Goal: Task Accomplishment & Management: Manage account settings

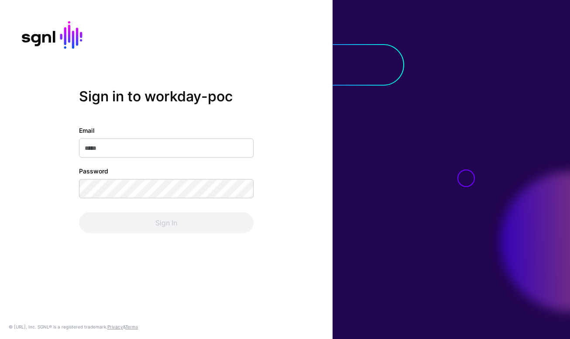
click at [174, 159] on div "Email Password Sign In" at bounding box center [166, 179] width 174 height 107
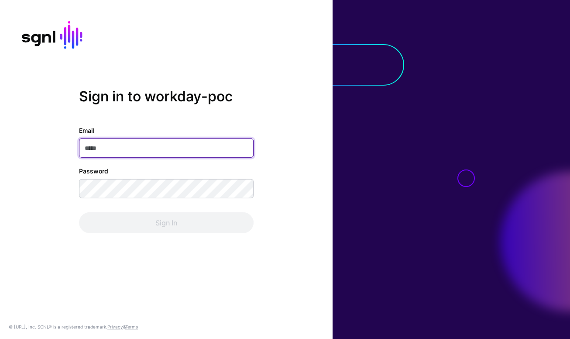
click at [177, 140] on input "Email" at bounding box center [166, 147] width 174 height 19
type input "**"
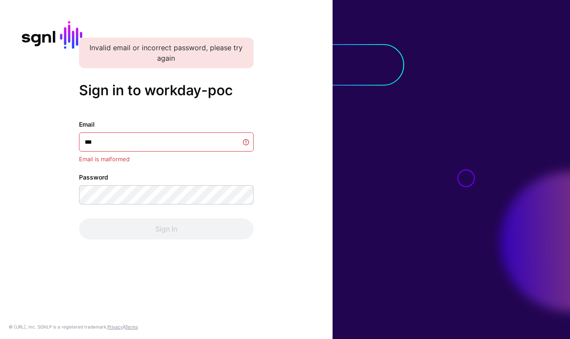
type input "****"
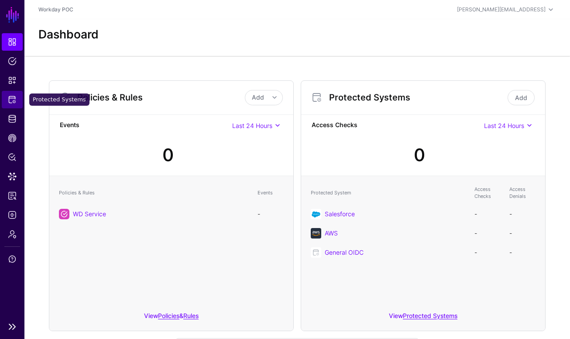
click at [13, 100] on span "Protected Systems" at bounding box center [12, 99] width 9 height 9
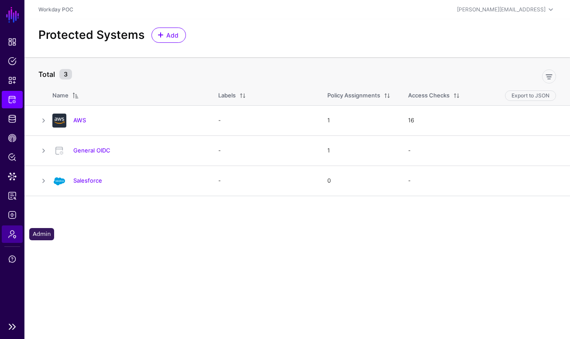
click at [13, 236] on span "Admin" at bounding box center [12, 233] width 9 height 9
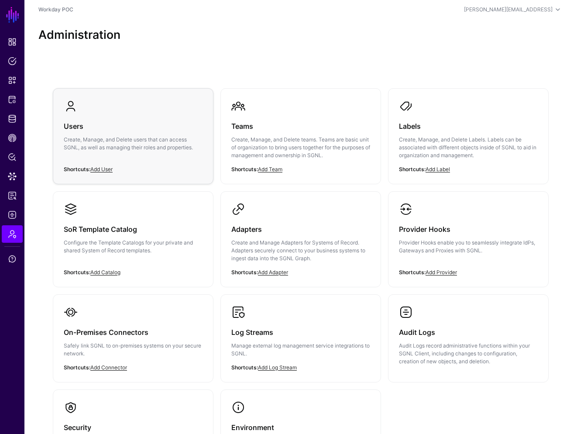
click at [140, 134] on div "Users Create, Manage, and Delete users that can access SGNL, as well as managin…" at bounding box center [133, 139] width 139 height 52
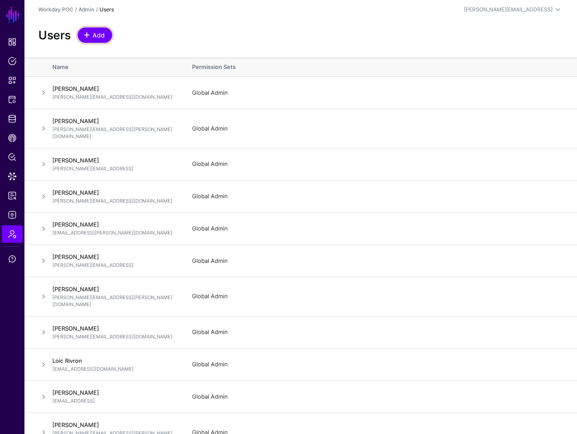
click at [100, 34] on span "Add" at bounding box center [99, 35] width 14 height 9
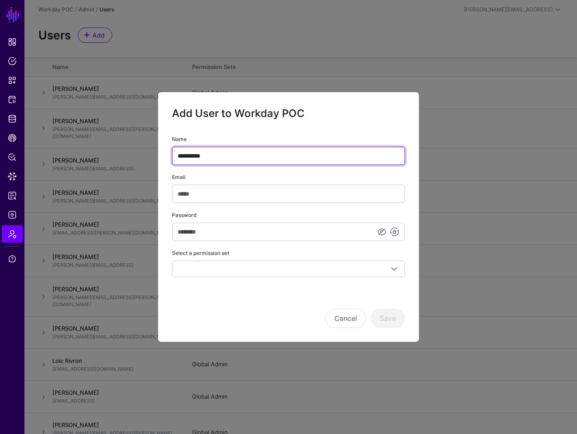
type input "**********"
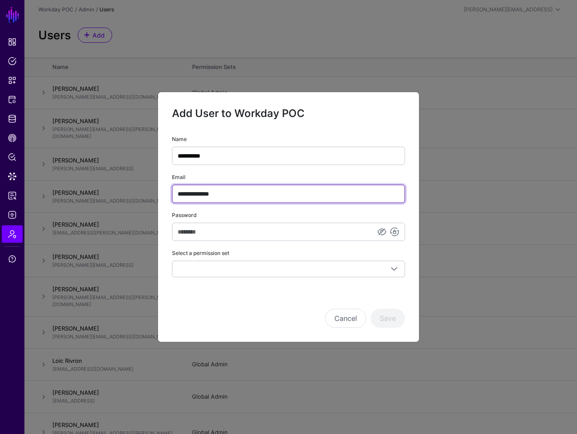
type input "**********"
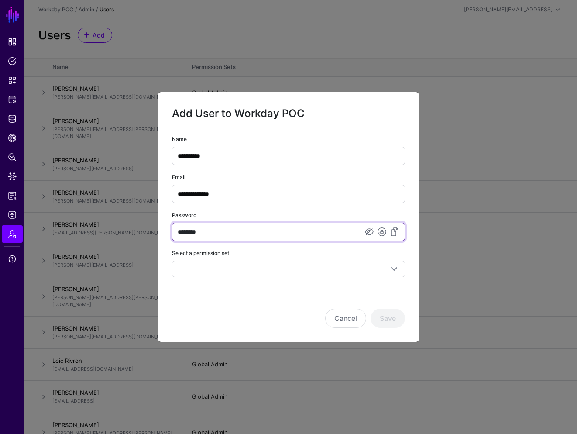
type input "********"
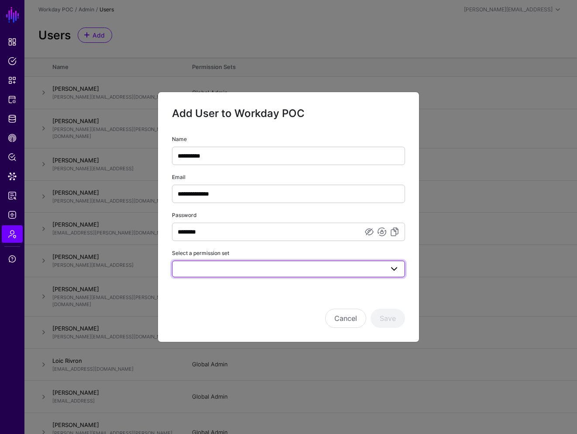
click at [215, 275] on link at bounding box center [288, 268] width 233 height 17
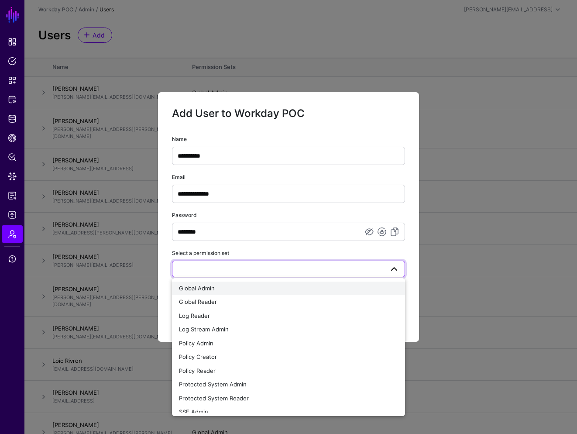
click at [215, 294] on button "Global Admin" at bounding box center [288, 288] width 233 height 14
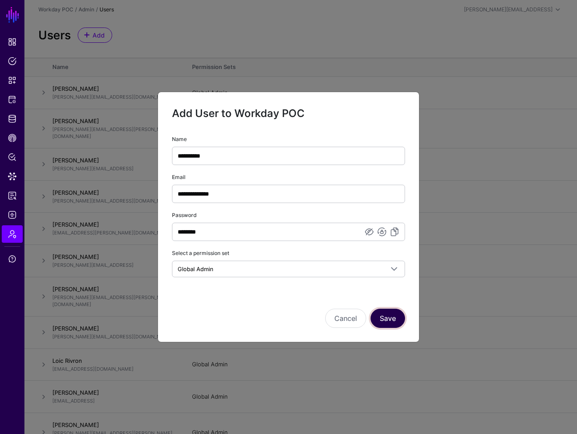
click at [397, 325] on button "Save" at bounding box center [387, 317] width 34 height 19
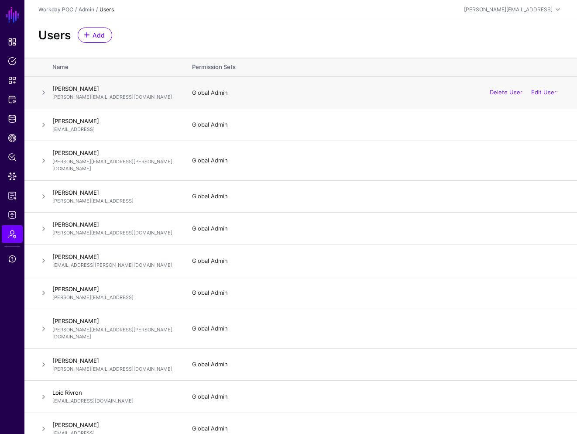
drag, startPoint x: 245, startPoint y: 31, endPoint x: 116, endPoint y: 76, distance: 137.4
click at [245, 31] on div "Users Add" at bounding box center [300, 34] width 531 height 15
click at [8, 122] on span "Identity Data Fabric" at bounding box center [12, 118] width 9 height 9
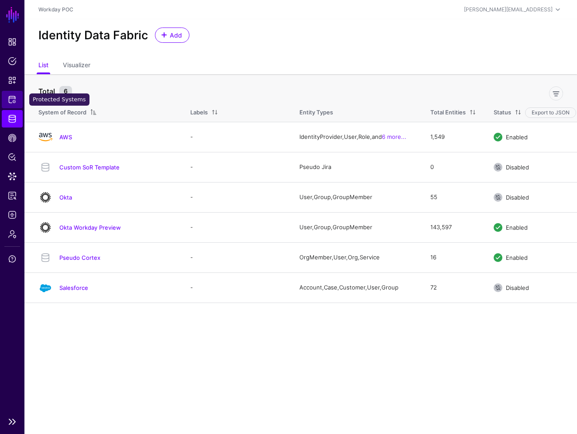
click at [13, 100] on span "Protected Systems" at bounding box center [12, 99] width 9 height 9
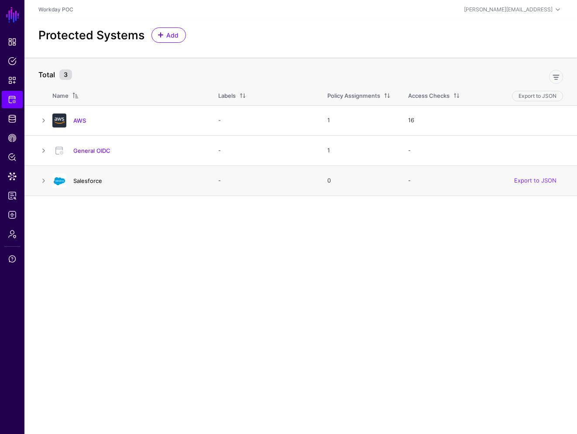
click at [89, 182] on link "Salesforce" at bounding box center [87, 180] width 29 height 7
click at [81, 122] on link "AWS" at bounding box center [79, 120] width 13 height 7
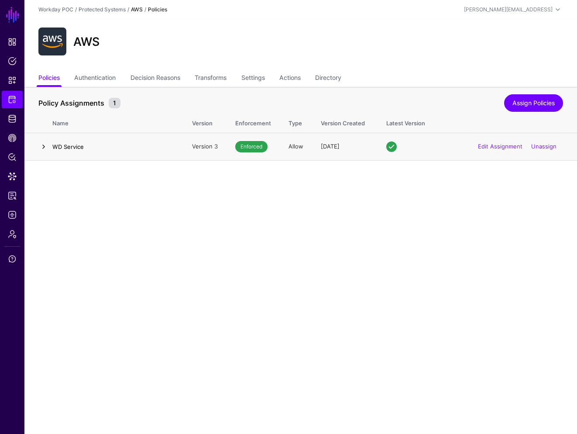
click at [47, 146] on link at bounding box center [43, 146] width 10 height 10
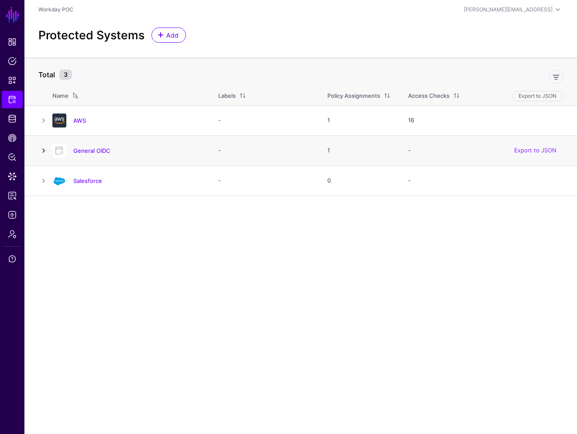
click at [43, 150] on link at bounding box center [43, 150] width 10 height 10
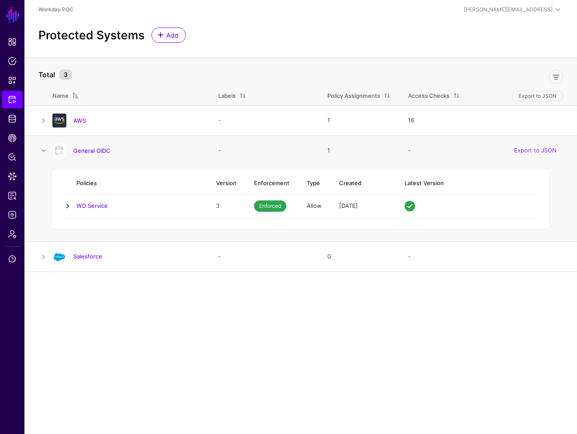
click at [71, 205] on link at bounding box center [67, 206] width 10 height 10
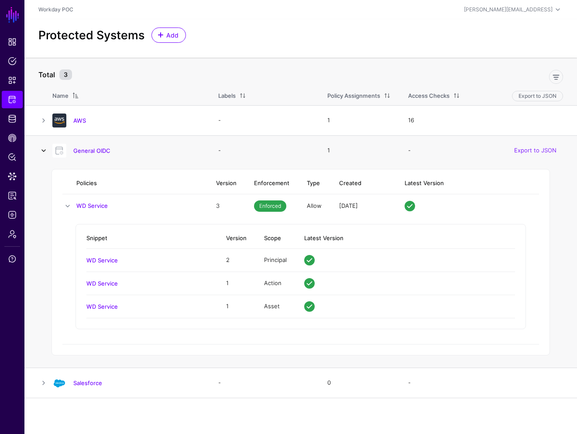
click at [40, 150] on link at bounding box center [43, 150] width 10 height 10
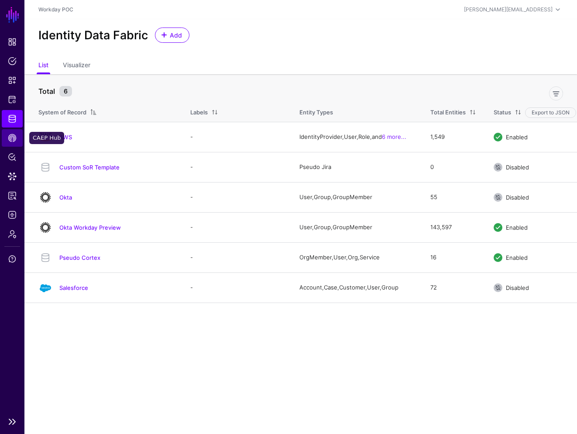
click at [14, 139] on span "CAEP Hub" at bounding box center [12, 137] width 9 height 9
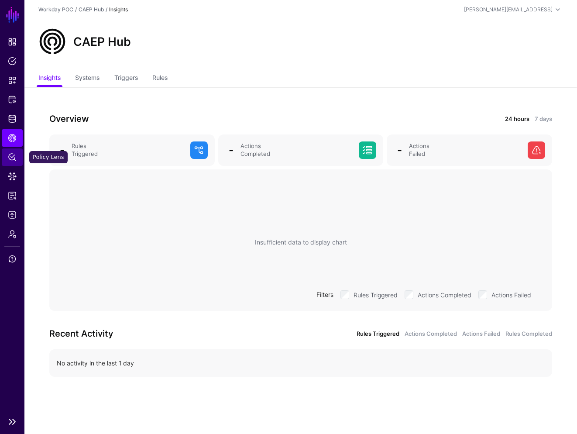
click at [17, 154] on link "Policy Lens" at bounding box center [12, 156] width 21 height 17
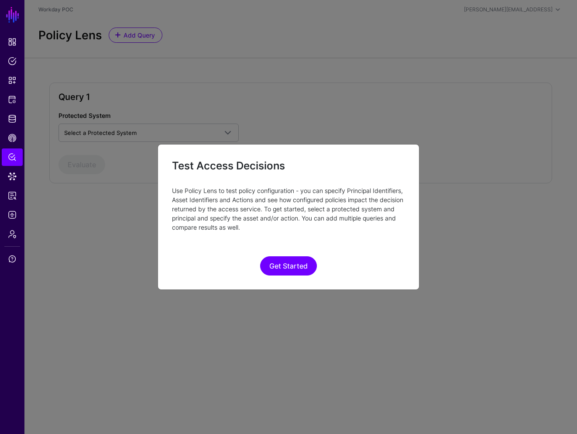
click at [21, 98] on ngb-modal-window "Test Access Decisions Use Policy Lens to test policy configuration - you can sp…" at bounding box center [288, 217] width 577 height 434
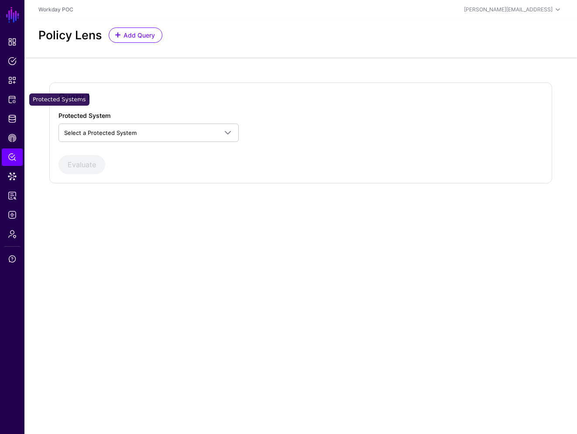
click at [19, 106] on link "Protected Systems" at bounding box center [12, 99] width 21 height 17
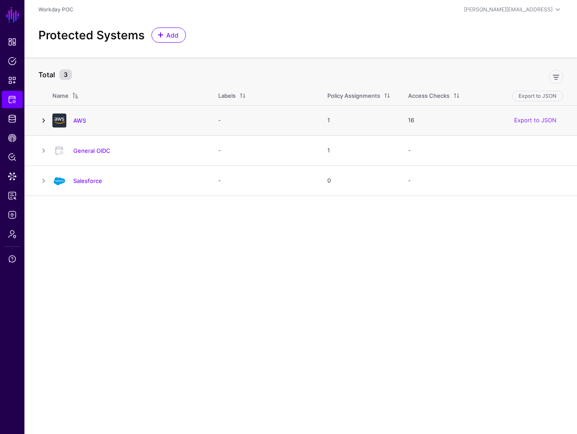
click at [47, 118] on link at bounding box center [43, 120] width 10 height 10
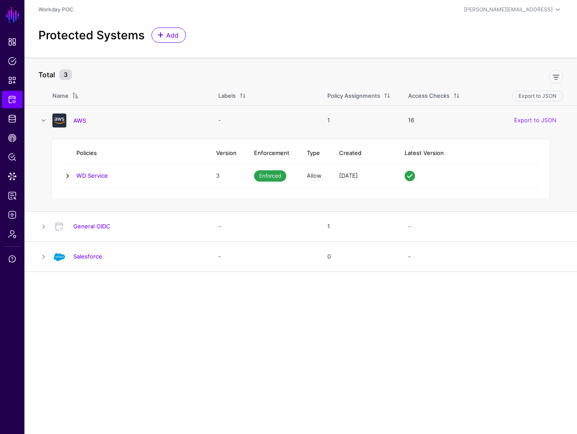
click at [66, 172] on link at bounding box center [67, 176] width 10 height 10
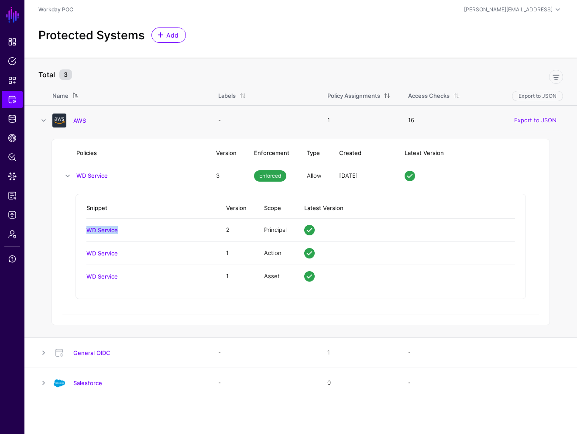
drag, startPoint x: 106, startPoint y: 232, endPoint x: 139, endPoint y: 233, distance: 33.2
click at [139, 233] on h4 "WD Service" at bounding box center [147, 230] width 122 height 8
click at [99, 248] on td "WD Service" at bounding box center [151, 253] width 131 height 23
click at [100, 250] on link "WD Service" at bounding box center [101, 253] width 31 height 7
click at [114, 272] on h4 "WD Service" at bounding box center [147, 276] width 122 height 8
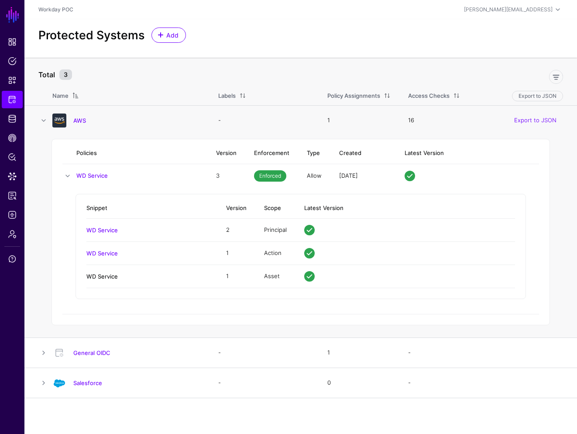
click at [112, 274] on link "WD Service" at bounding box center [101, 276] width 31 height 7
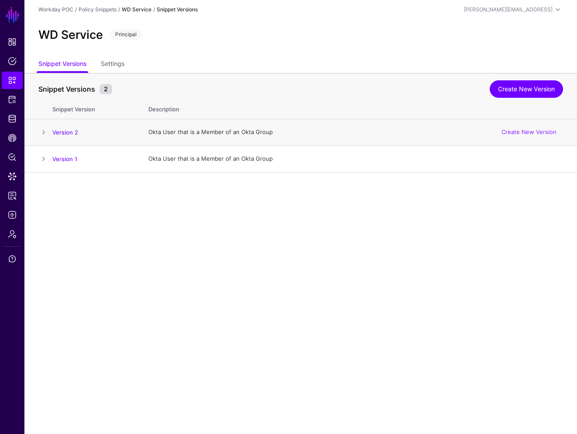
click at [41, 133] on span at bounding box center [43, 132] width 10 height 10
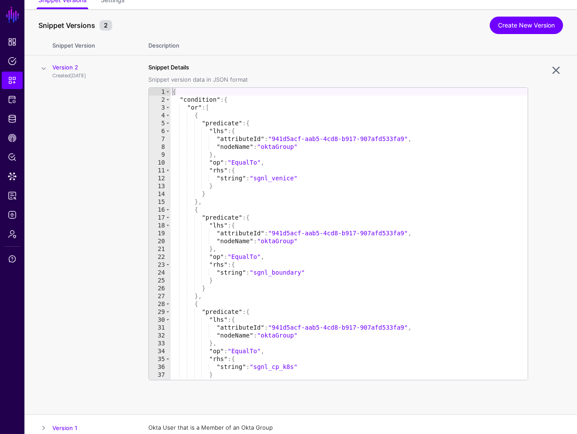
scroll to position [71, 0]
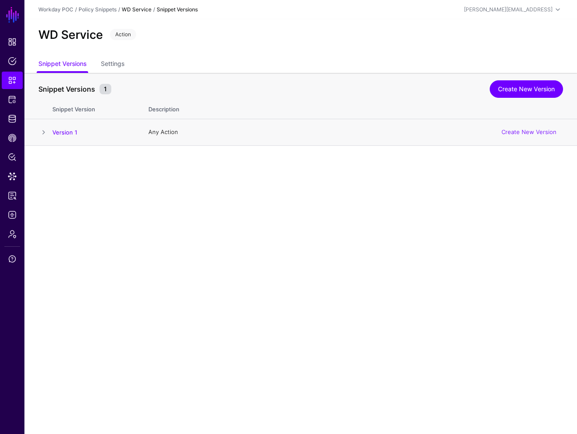
click at [33, 132] on td at bounding box center [38, 132] width 28 height 27
click at [41, 131] on span at bounding box center [43, 132] width 10 height 10
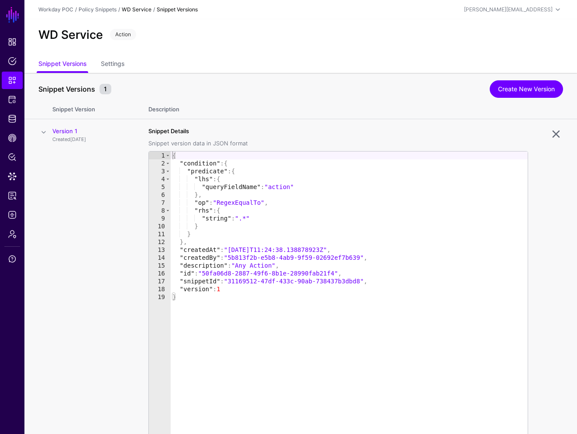
scroll to position [44, 0]
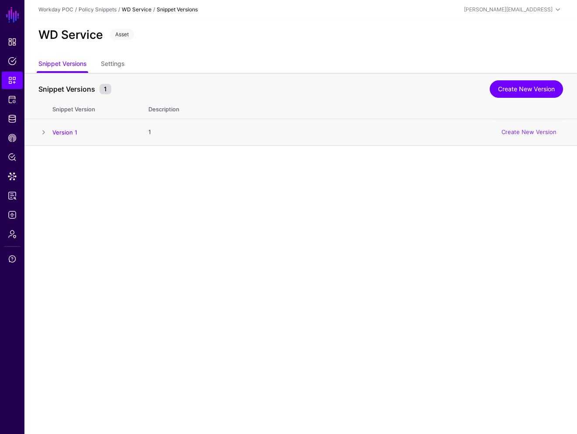
click at [40, 129] on span at bounding box center [43, 132] width 10 height 10
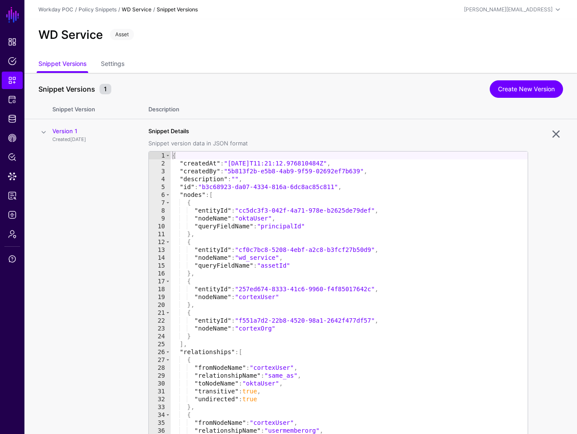
drag, startPoint x: 110, startPoint y: 257, endPoint x: 117, endPoint y: 231, distance: 26.4
click at [110, 257] on td "Version 1 Created 5 months ago" at bounding box center [95, 298] width 87 height 359
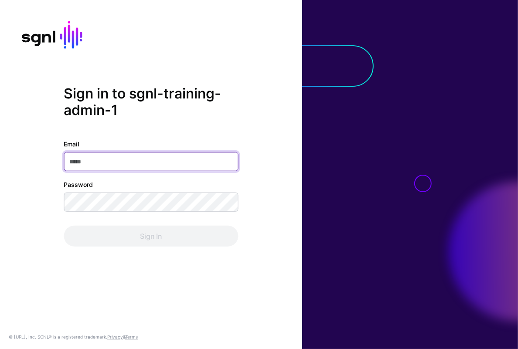
click at [168, 157] on input "Email" at bounding box center [151, 161] width 174 height 19
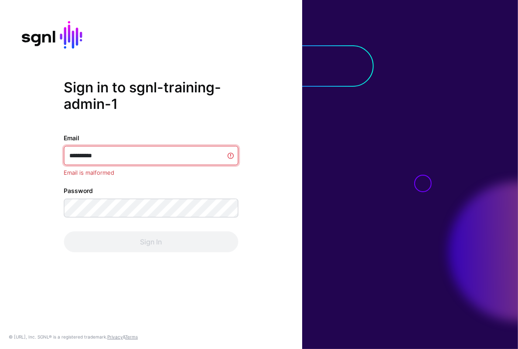
type input "**********"
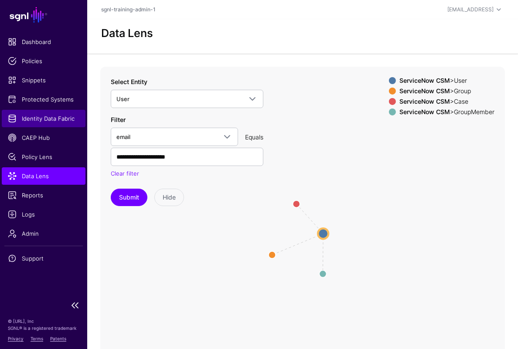
click at [32, 121] on span "Identity Data Fabric" at bounding box center [44, 118] width 72 height 9
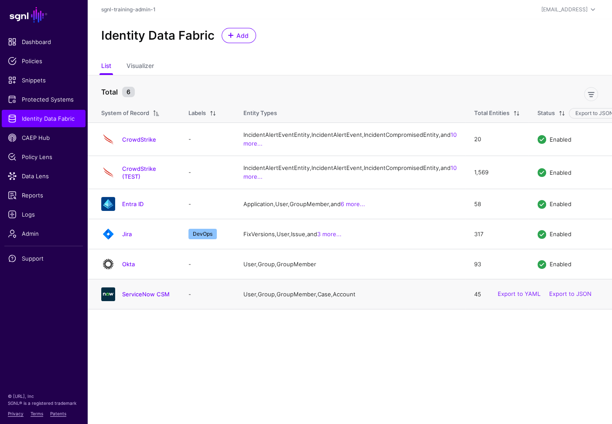
click at [147, 298] on h4 "ServiceNow CSM" at bounding box center [146, 295] width 49 height 8
click at [147, 298] on link "ServiceNow CSM" at bounding box center [146, 294] width 48 height 7
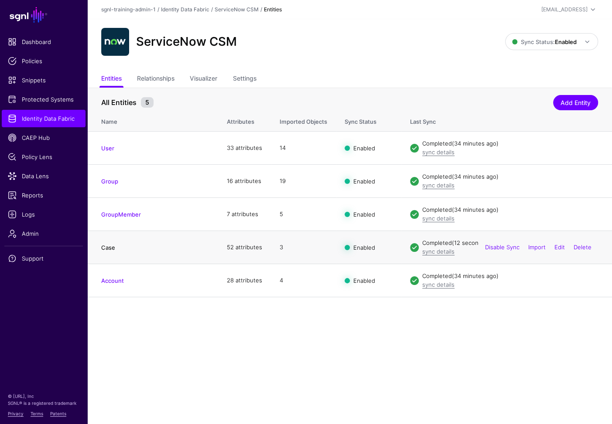
click at [104, 245] on link "Case" at bounding box center [108, 247] width 14 height 7
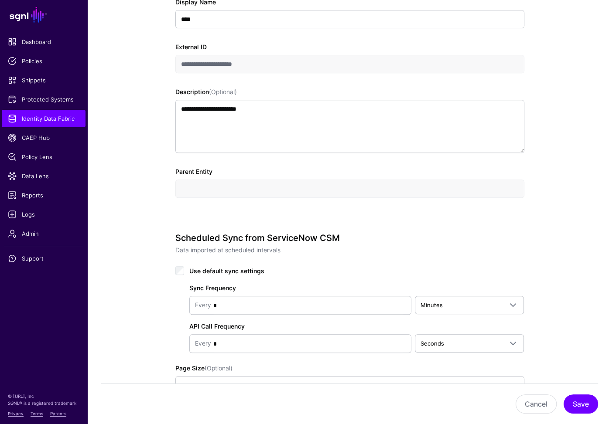
scroll to position [363, 0]
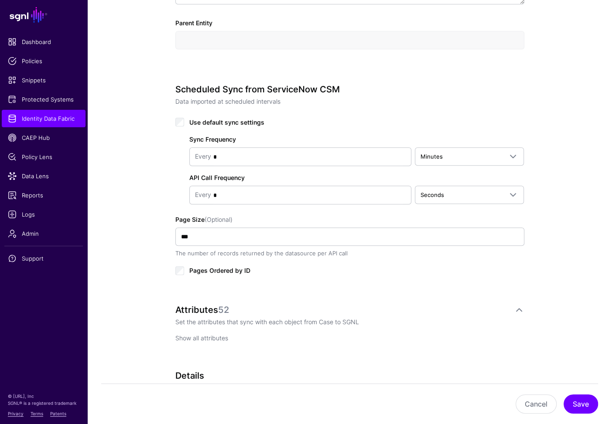
click at [203, 338] on link "Show all attributes" at bounding box center [201, 338] width 53 height 7
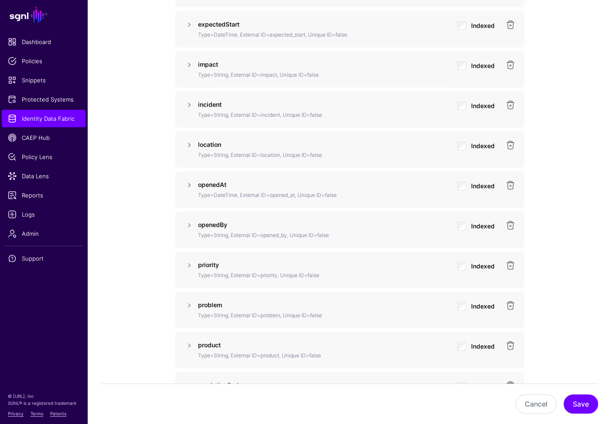
scroll to position [2133, 0]
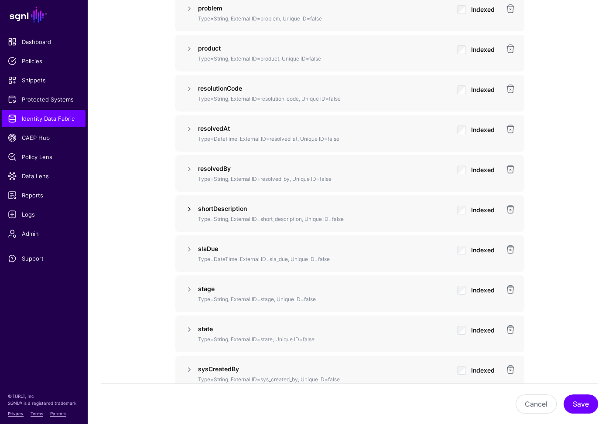
click at [188, 206] on link at bounding box center [189, 209] width 10 height 10
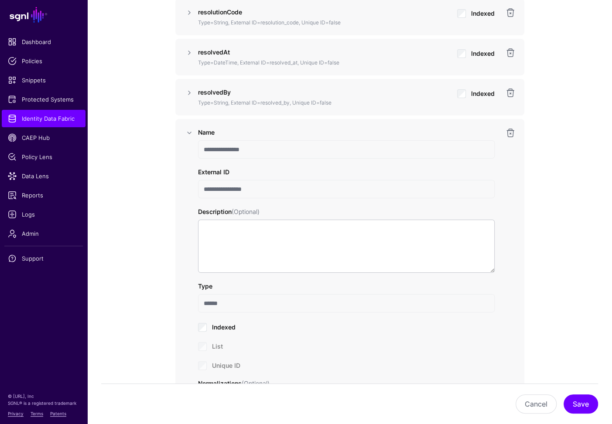
scroll to position [2297, 0]
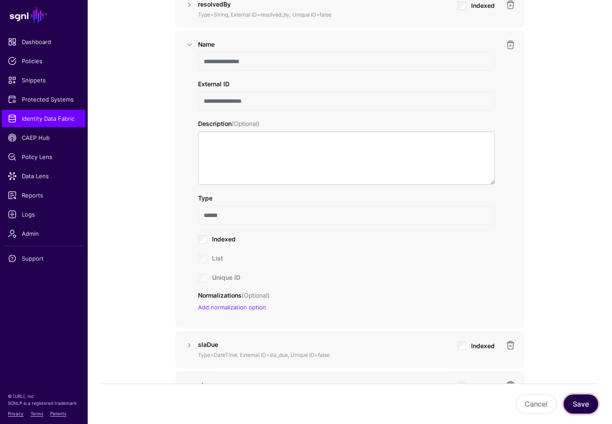
click at [570, 363] on button "Save" at bounding box center [581, 404] width 34 height 19
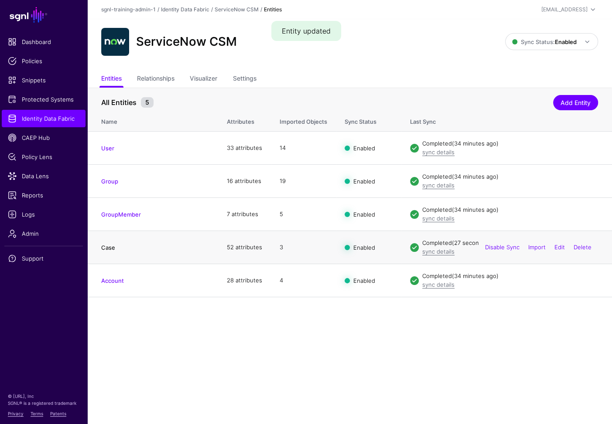
click at [109, 245] on link "Case" at bounding box center [108, 247] width 14 height 7
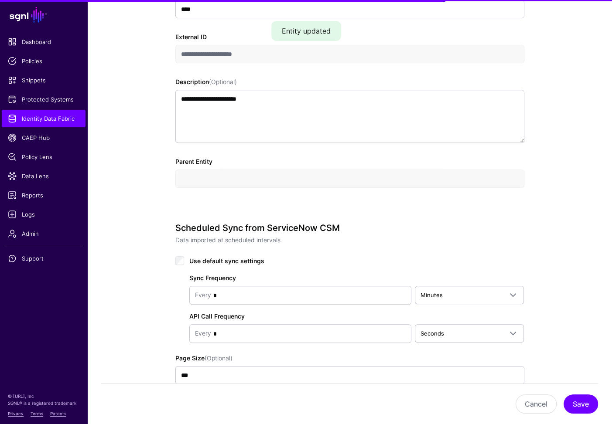
scroll to position [535, 0]
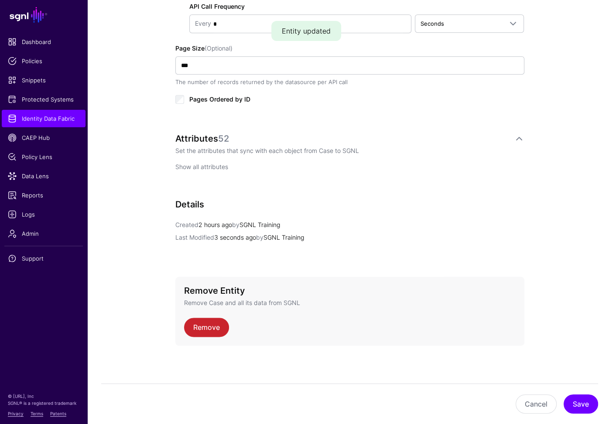
click at [211, 169] on p "Show all attributes" at bounding box center [349, 166] width 349 height 9
click at [211, 165] on link "Show all attributes" at bounding box center [201, 166] width 53 height 7
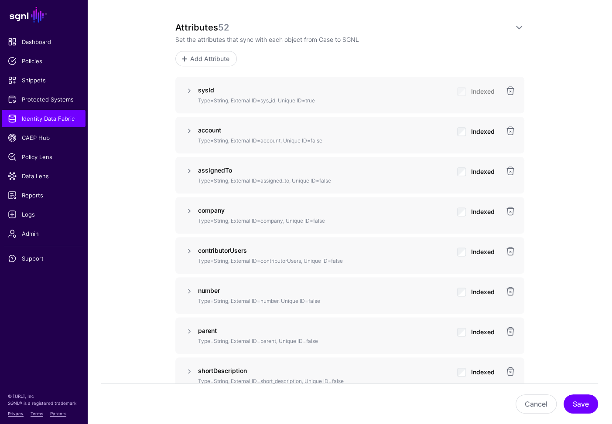
scroll to position [710, 0]
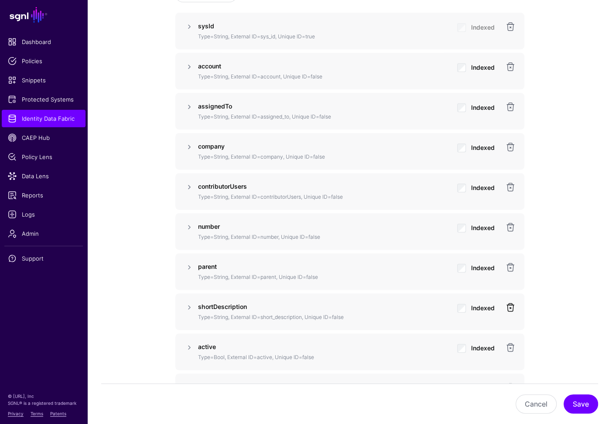
click at [513, 305] on link at bounding box center [510, 307] width 10 height 10
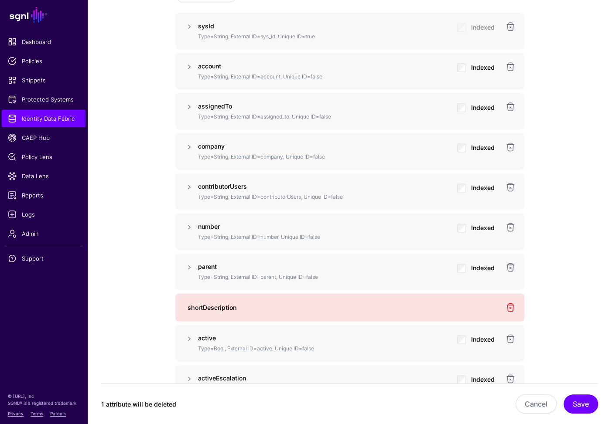
click at [564, 363] on div "Cancel Save" at bounding box center [387, 404] width 422 height 19
click at [581, 363] on button "Save" at bounding box center [581, 404] width 34 height 19
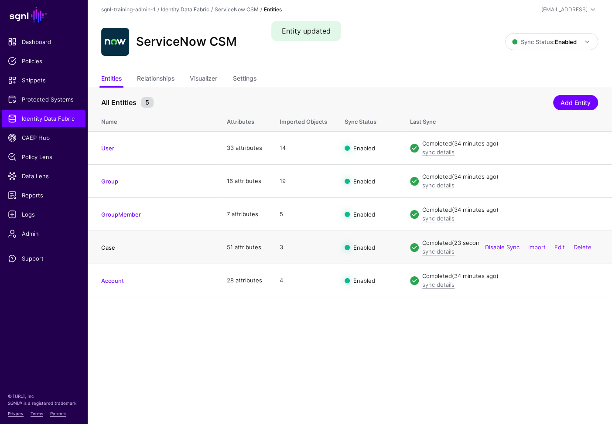
click at [111, 247] on link "Case" at bounding box center [108, 247] width 14 height 7
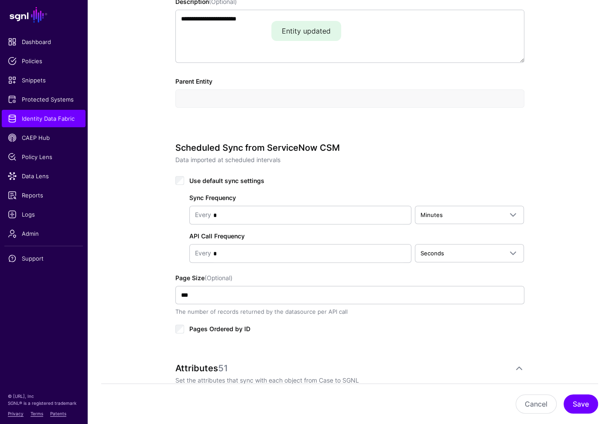
scroll to position [369, 0]
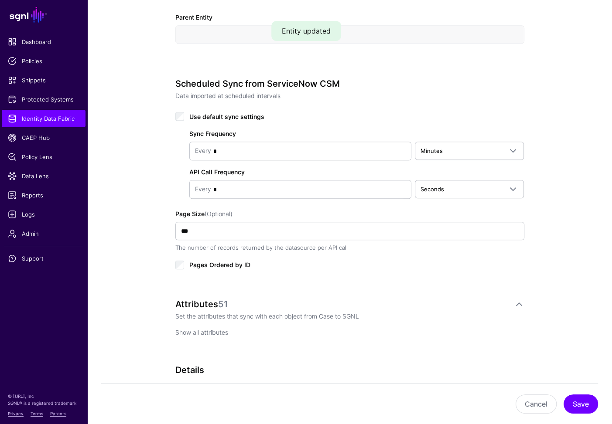
click at [193, 329] on link "Show all attributes" at bounding box center [201, 332] width 53 height 7
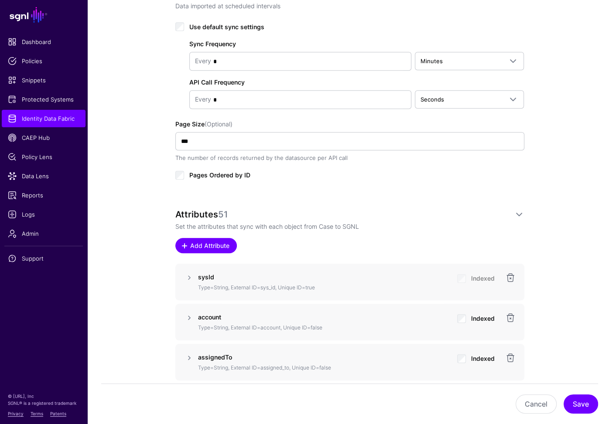
click at [193, 243] on span "Add Attribute" at bounding box center [209, 245] width 41 height 9
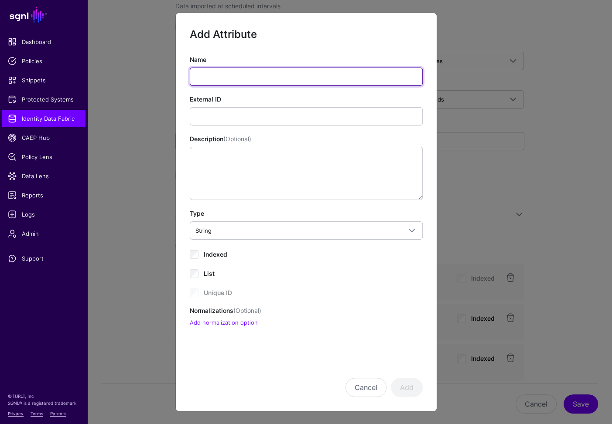
click at [343, 71] on input "Name" at bounding box center [306, 77] width 233 height 18
type input "**********"
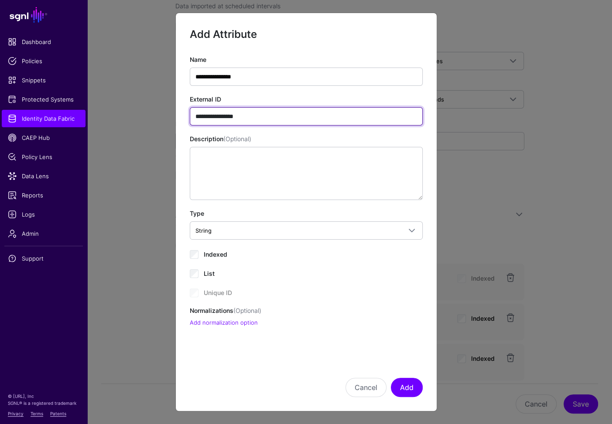
type input "**********"
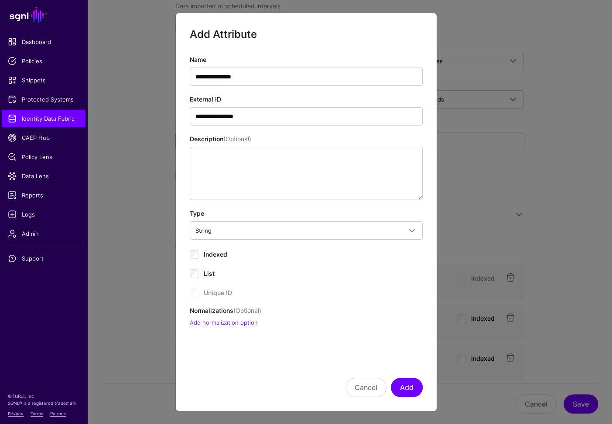
click at [281, 219] on div "Type String String Bool DateTime Double Duration Int64" at bounding box center [306, 224] width 233 height 31
click at [217, 257] on span "Indexed" at bounding box center [216, 254] width 24 height 7
click at [212, 164] on textarea "Description (Optional)" at bounding box center [306, 173] width 233 height 53
paste textarea "**********"
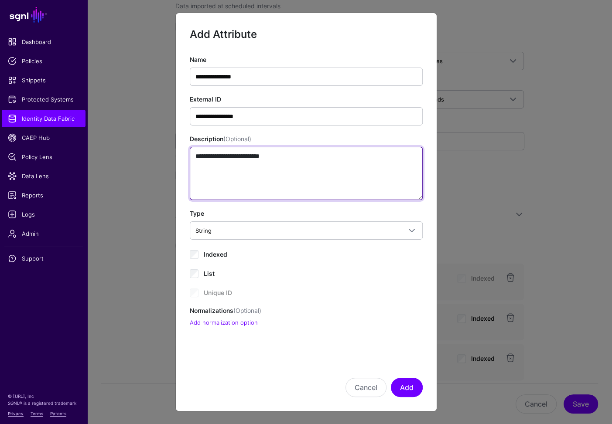
type textarea "**********"
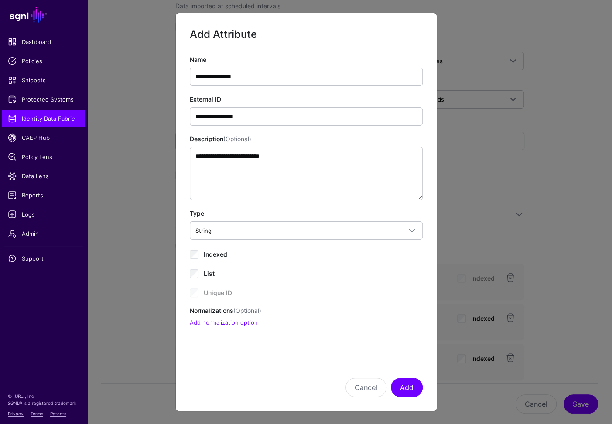
click at [336, 262] on div "**********" at bounding box center [306, 191] width 233 height 273
click at [584, 162] on ngb-modal-window "**********" at bounding box center [306, 212] width 612 height 424
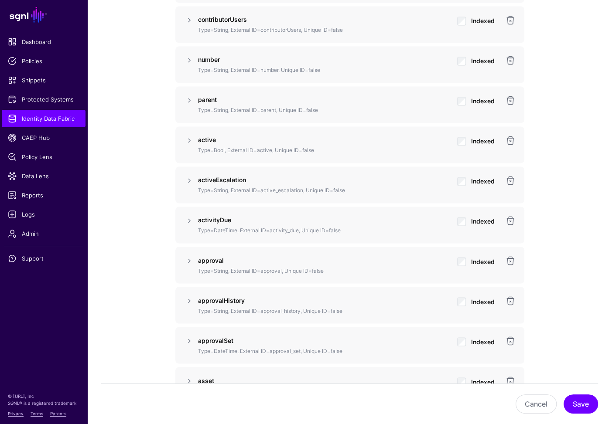
scroll to position [665, 0]
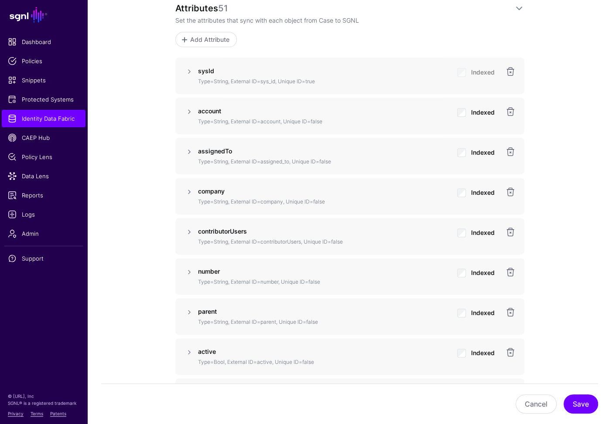
click at [203, 39] on span "Add Attribute" at bounding box center [209, 39] width 41 height 9
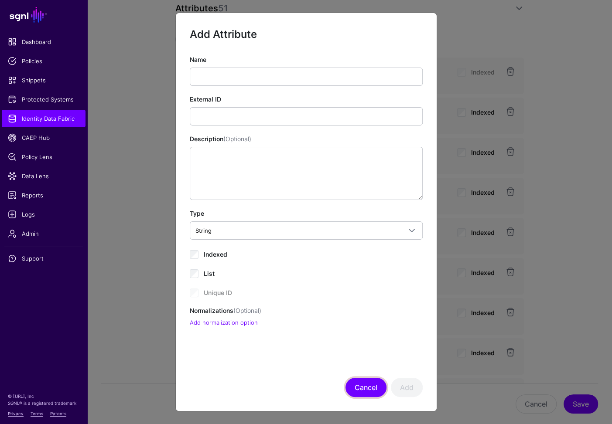
click at [365, 363] on button "Cancel" at bounding box center [365, 387] width 41 height 19
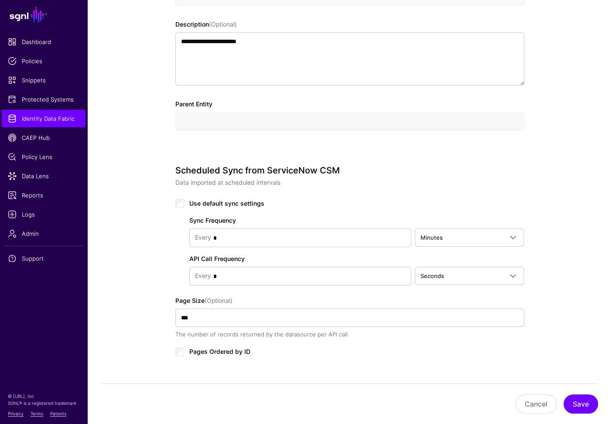
scroll to position [494, 0]
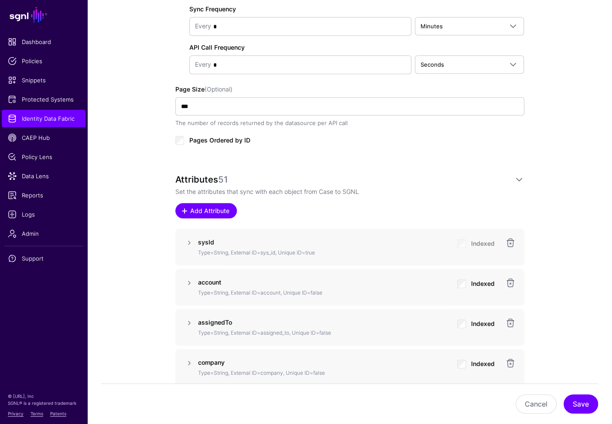
click at [215, 207] on span "Add Attribute" at bounding box center [209, 210] width 41 height 9
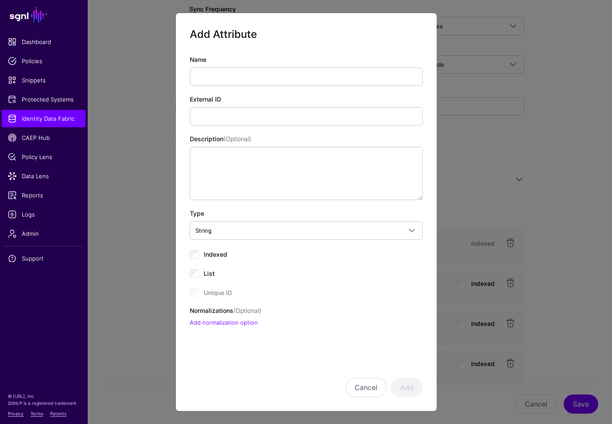
click at [287, 106] on div "External ID" at bounding box center [306, 110] width 233 height 31
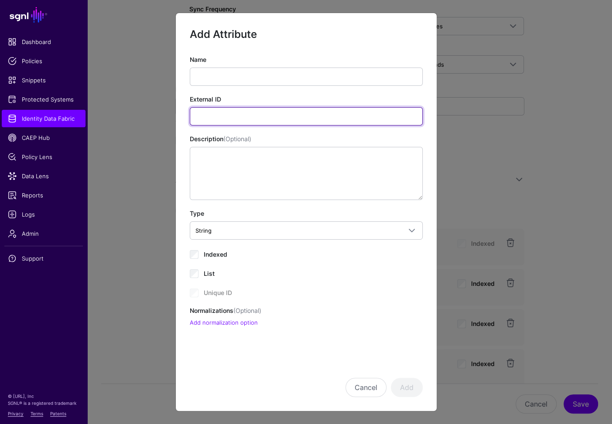
click at [291, 115] on input "External ID" at bounding box center [306, 116] width 233 height 18
type input "**********"
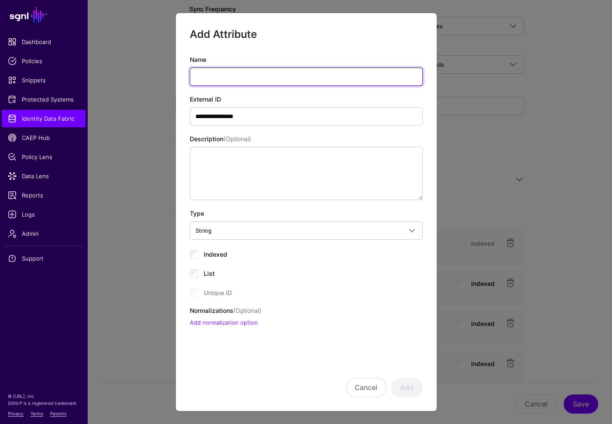
click at [280, 78] on input "Name" at bounding box center [306, 77] width 233 height 18
type input "**********"
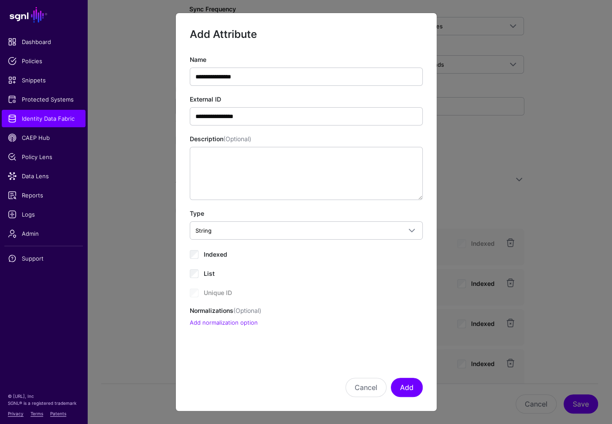
click at [211, 253] on span "Indexed" at bounding box center [216, 254] width 24 height 7
click at [253, 205] on div "**********" at bounding box center [306, 191] width 233 height 273
click at [256, 187] on textarea "Description (Optional)" at bounding box center [306, 173] width 233 height 53
paste textarea "**********"
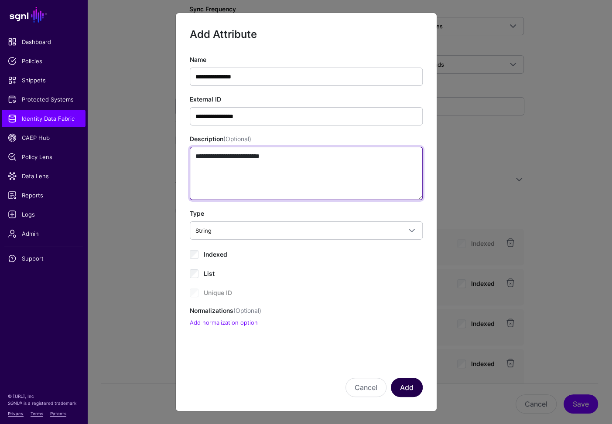
type textarea "**********"
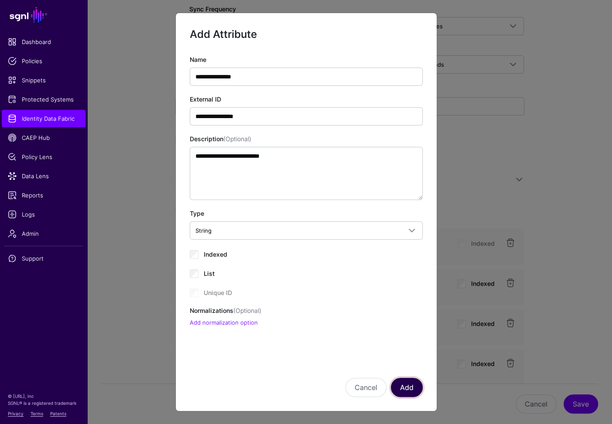
click at [408, 363] on button "Add" at bounding box center [407, 387] width 32 height 19
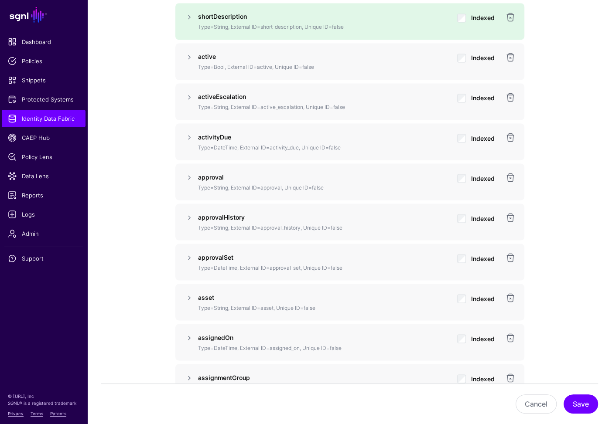
scroll to position [1002, 0]
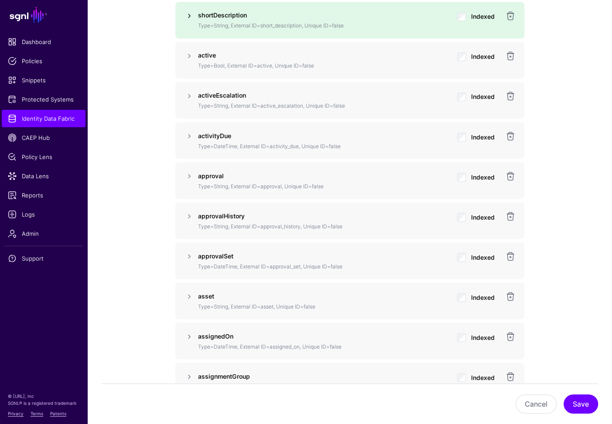
click at [190, 13] on link at bounding box center [189, 15] width 10 height 10
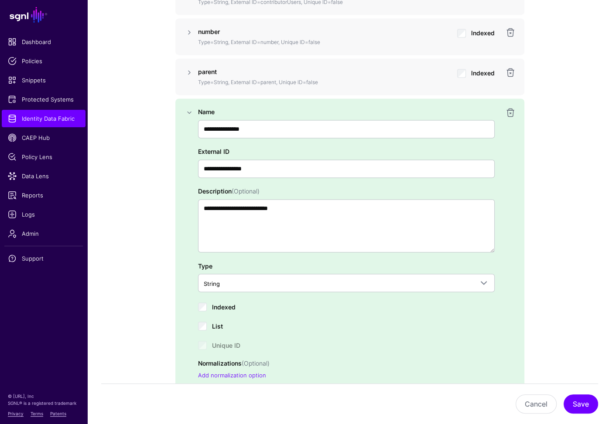
scroll to position [948, 0]
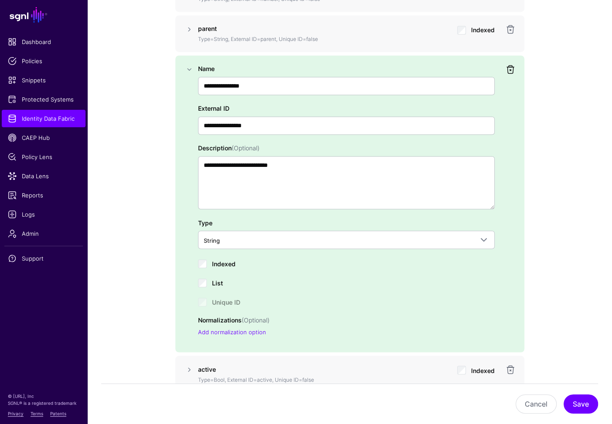
click at [510, 65] on link at bounding box center [510, 69] width 10 height 10
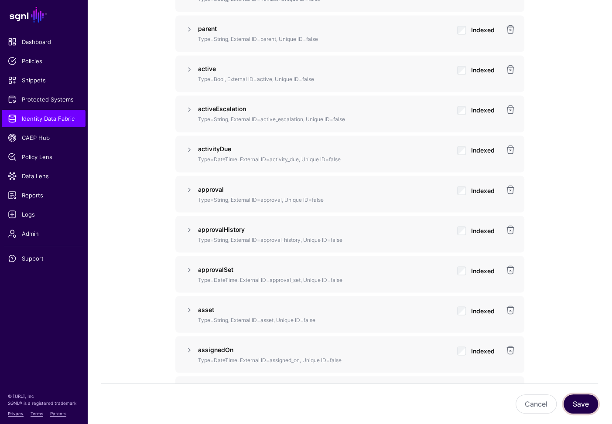
click at [586, 363] on button "Save" at bounding box center [581, 404] width 34 height 19
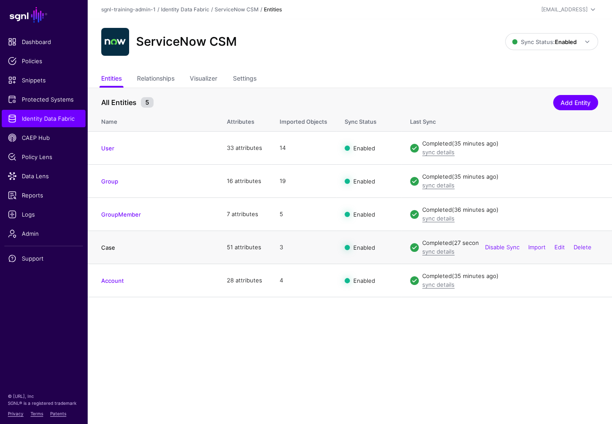
click at [108, 248] on link "Case" at bounding box center [108, 247] width 14 height 7
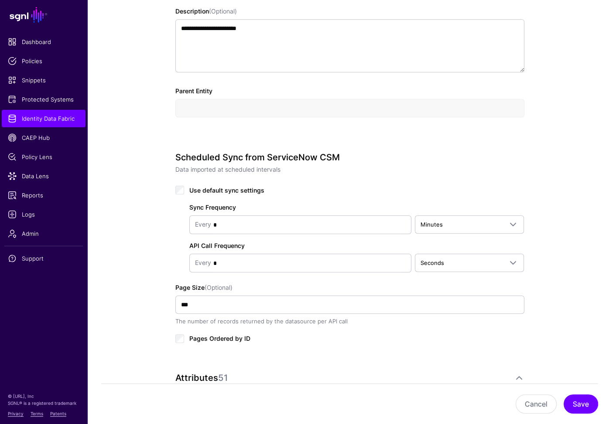
scroll to position [445, 0]
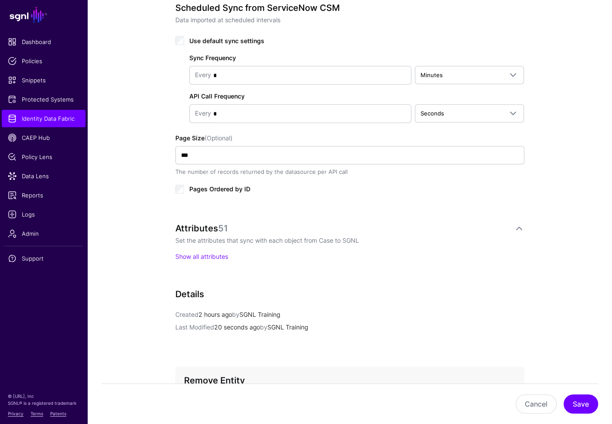
click at [208, 247] on div "Attributes 51 Set the attributes that sync with each object from Case to SGNL S…" at bounding box center [349, 242] width 349 height 38
click at [213, 253] on link "Show all attributes" at bounding box center [201, 256] width 53 height 7
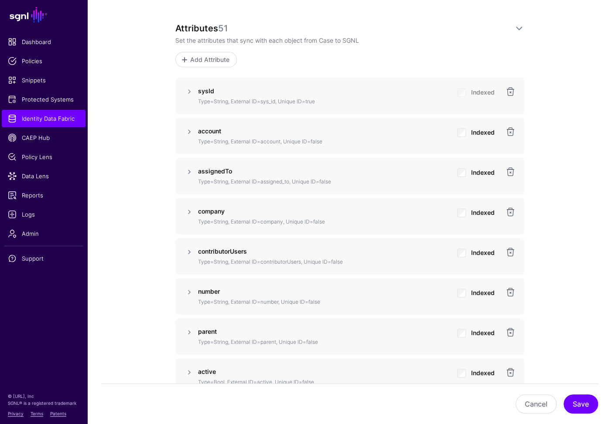
scroll to position [526, 0]
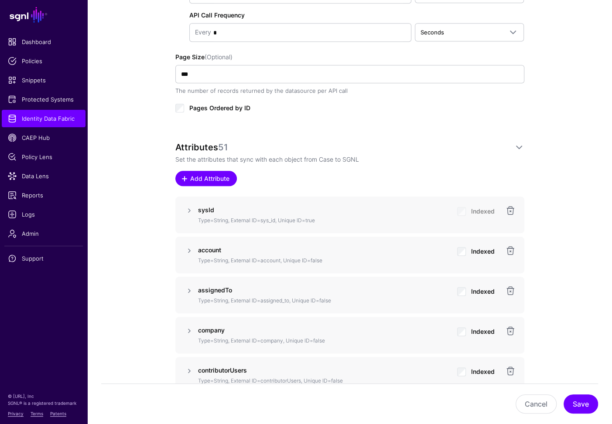
click at [222, 174] on span "Add Attribute" at bounding box center [209, 178] width 41 height 9
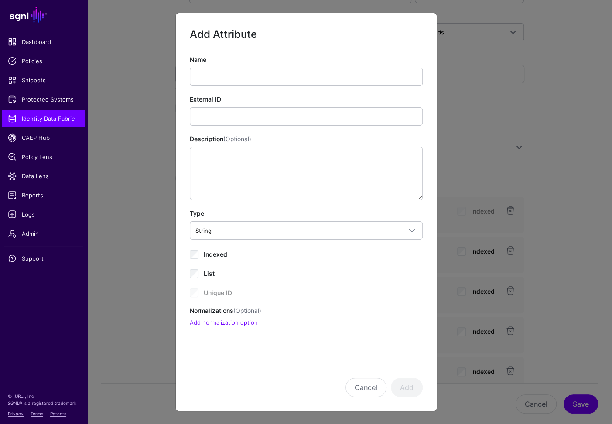
click at [209, 252] on span "Indexed" at bounding box center [216, 254] width 24 height 7
click at [236, 187] on textarea "Description (Optional)" at bounding box center [306, 173] width 233 height 53
paste textarea "**********"
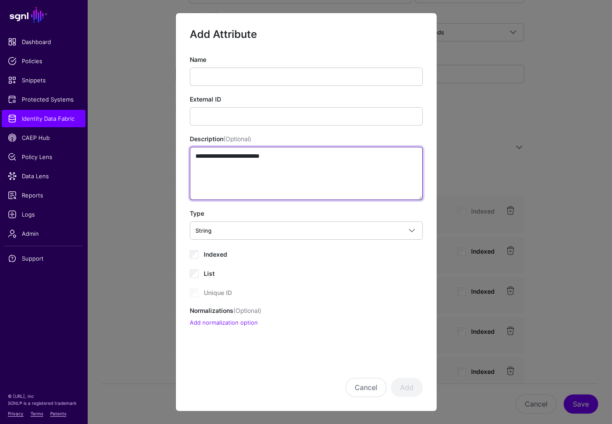
type textarea "**********"
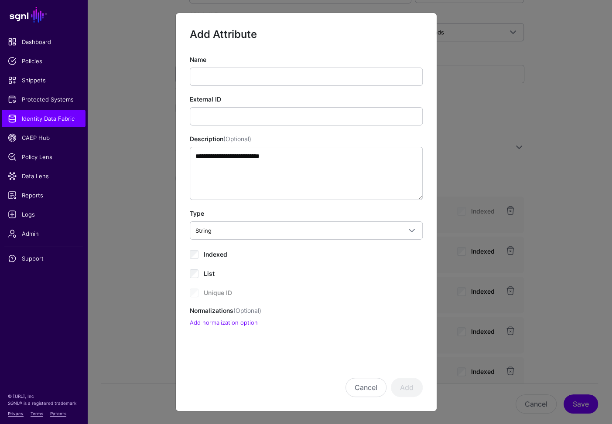
click at [242, 106] on div "External ID" at bounding box center [306, 110] width 233 height 31
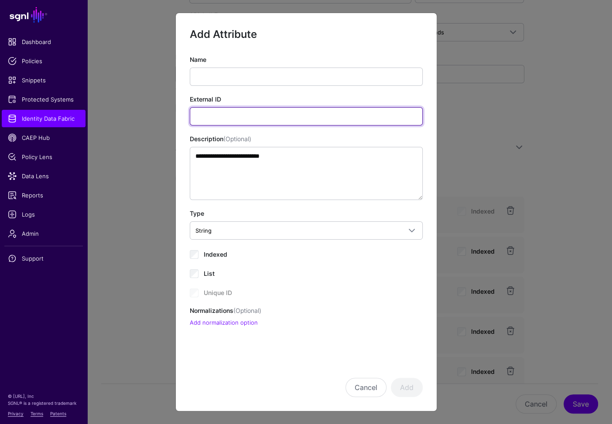
click at [245, 115] on input "External ID" at bounding box center [306, 116] width 233 height 18
type input "**********"
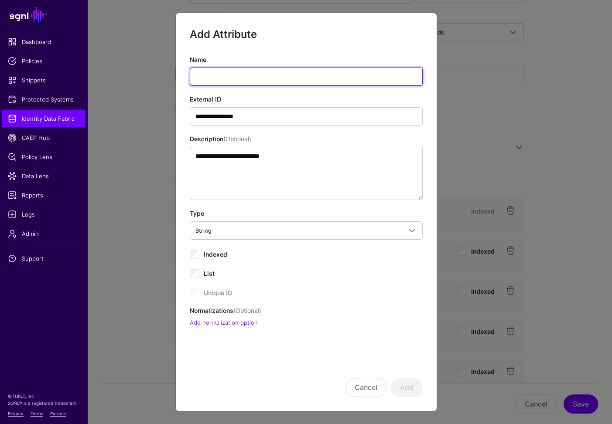
click at [233, 79] on input "Name" at bounding box center [306, 77] width 233 height 18
type input "**********"
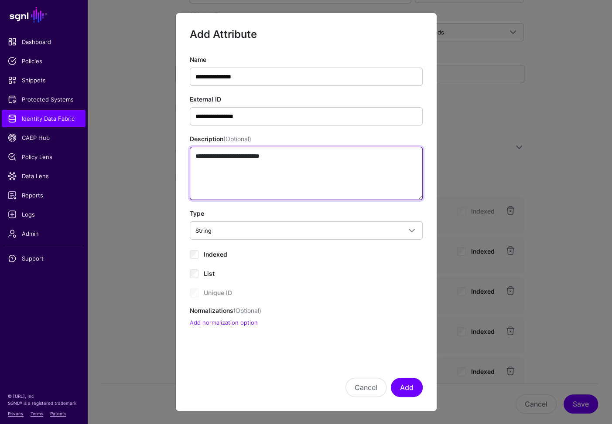
click at [292, 163] on textarea "**********" at bounding box center [306, 173] width 233 height 53
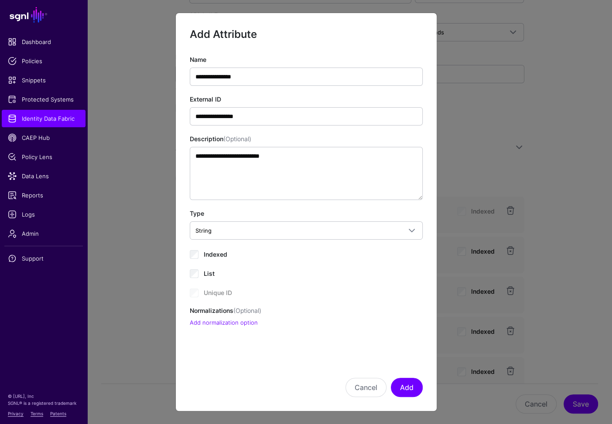
click at [355, 275] on div "List" at bounding box center [306, 273] width 233 height 10
click at [410, 363] on button "Add" at bounding box center [407, 387] width 32 height 19
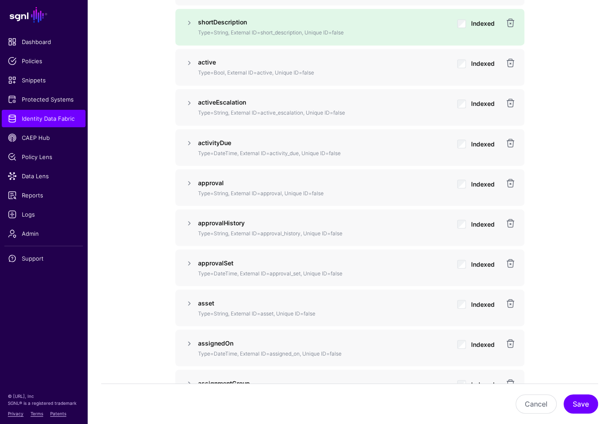
scroll to position [1002, 0]
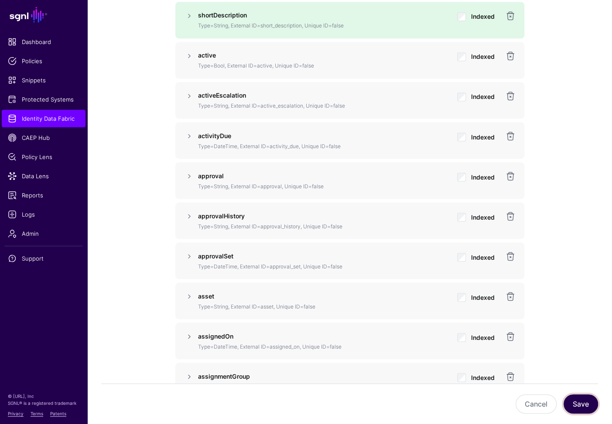
click at [592, 363] on button "Save" at bounding box center [581, 404] width 34 height 19
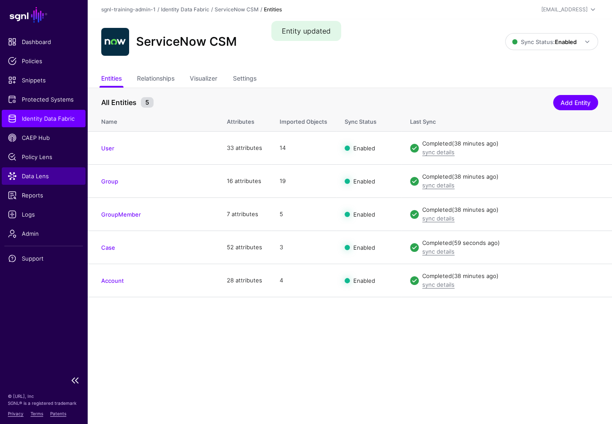
click at [38, 168] on link "Data Lens" at bounding box center [44, 176] width 84 height 17
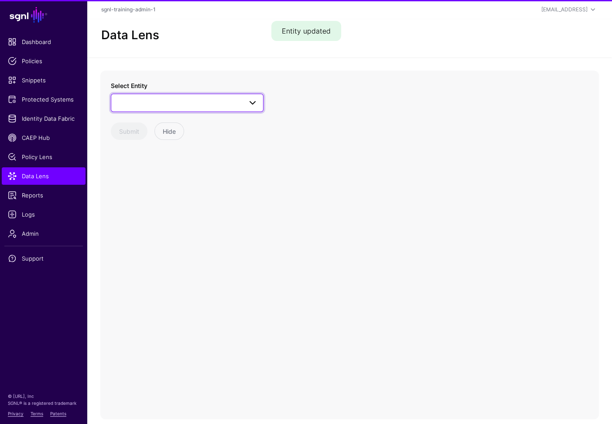
click at [208, 102] on span at bounding box center [186, 103] width 141 height 10
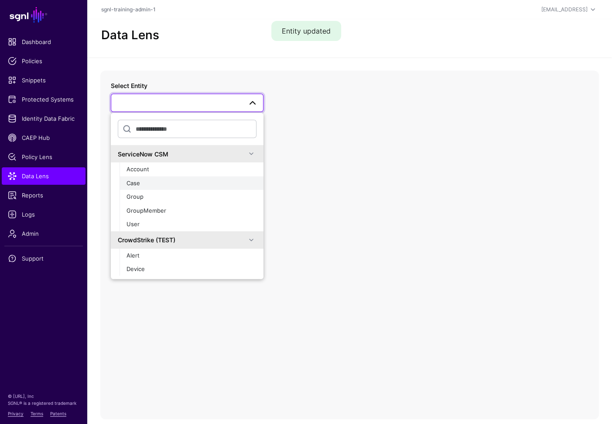
click at [147, 183] on div "Case" at bounding box center [192, 183] width 130 height 9
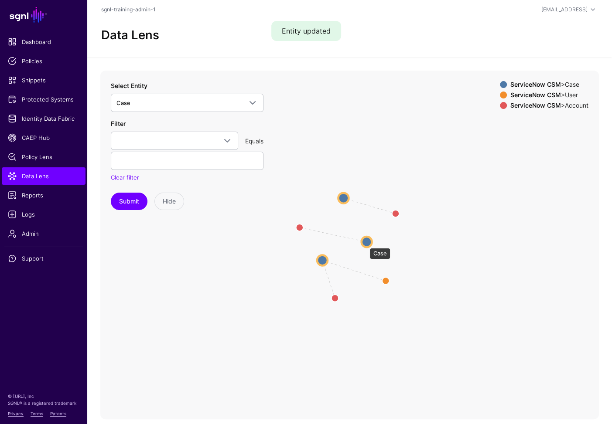
click at [365, 244] on circle at bounding box center [366, 242] width 10 height 10
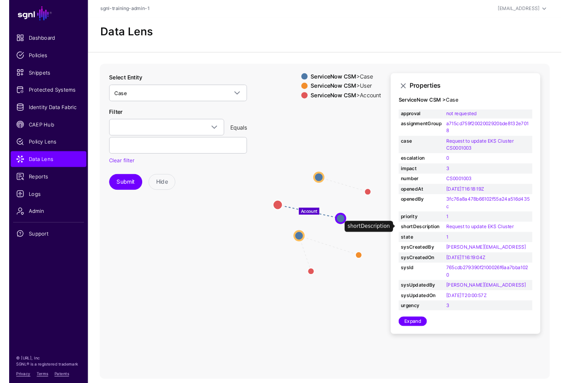
scroll to position [3, 0]
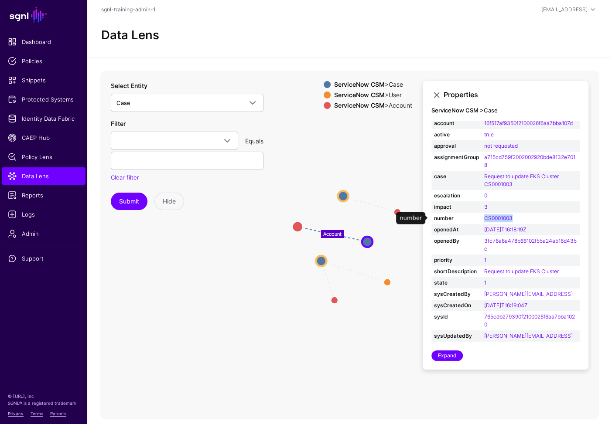
drag, startPoint x: 514, startPoint y: 216, endPoint x: 480, endPoint y: 219, distance: 34.1
click at [480, 219] on tr "number CS0001003" at bounding box center [505, 218] width 148 height 11
copy tr "CS0001003"
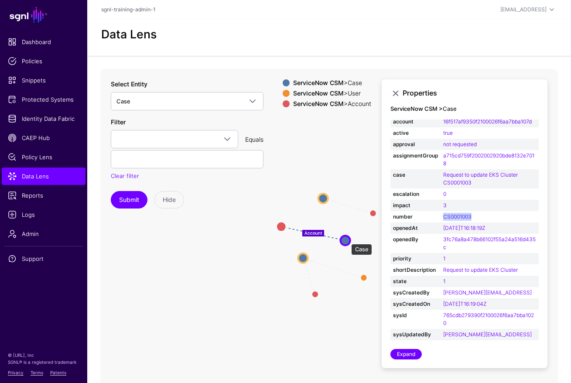
click at [347, 239] on circle at bounding box center [346, 241] width 10 height 10
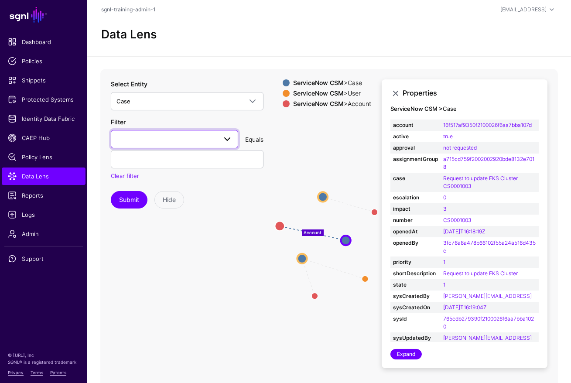
click at [228, 136] on span at bounding box center [227, 139] width 10 height 10
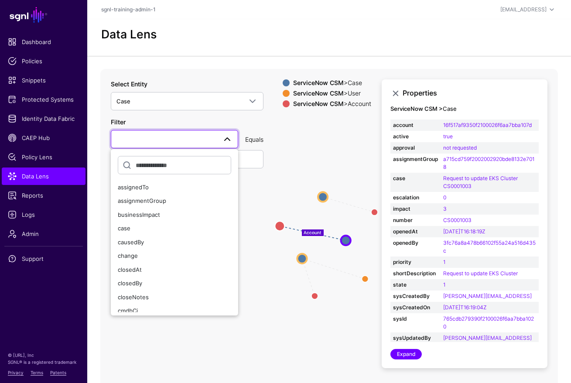
scroll to position [289, 0]
drag, startPoint x: 146, startPoint y: 294, endPoint x: 167, endPoint y: 183, distance: 113.1
click at [146, 294] on div "number" at bounding box center [174, 297] width 113 height 9
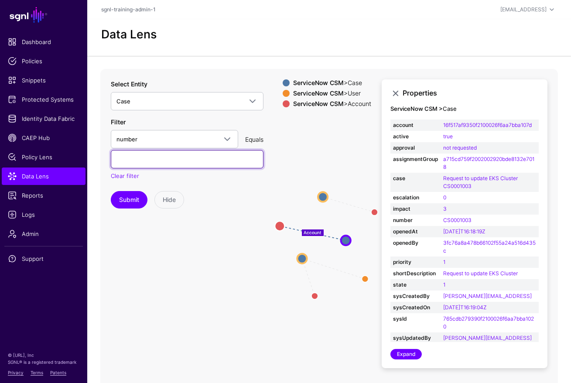
click at [171, 163] on input "text" at bounding box center [187, 159] width 153 height 18
paste input "*********"
drag, startPoint x: 131, startPoint y: 157, endPoint x: 79, endPoint y: 162, distance: 52.1
click at [79, 162] on main "SGNL Dashboard Policies Snippets Protected Systems Identity Data Fabric CAEP Hu…" at bounding box center [285, 209] width 571 height 418
type input "*********"
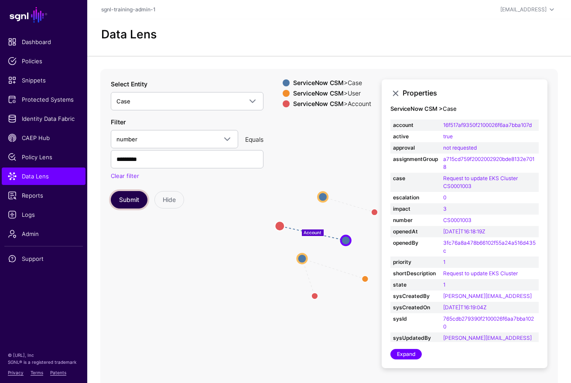
click at [137, 201] on button "Submit" at bounding box center [129, 199] width 37 height 17
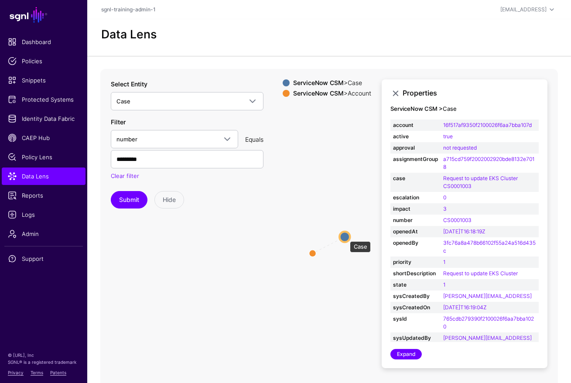
click at [345, 237] on circle at bounding box center [344, 237] width 10 height 10
click at [397, 89] on link at bounding box center [395, 93] width 10 height 10
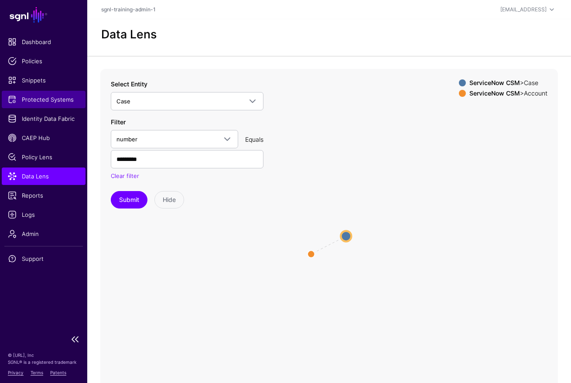
click at [55, 94] on link "Protected Systems" at bounding box center [44, 99] width 84 height 17
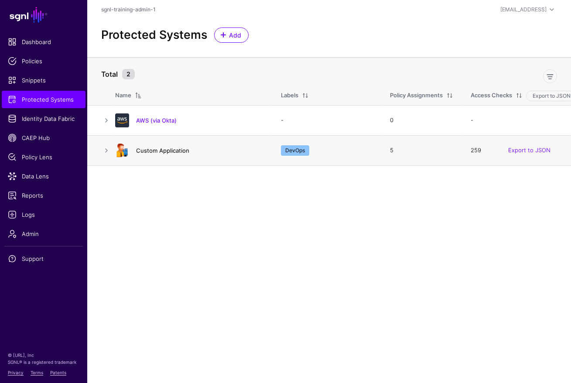
click at [161, 149] on link "Custom Application" at bounding box center [162, 150] width 53 height 7
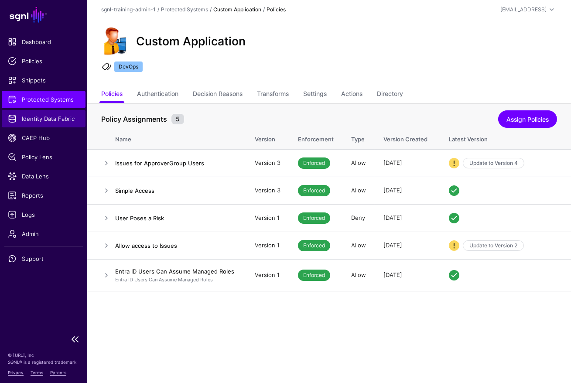
click at [39, 115] on span "Identity Data Fabric" at bounding box center [44, 118] width 72 height 9
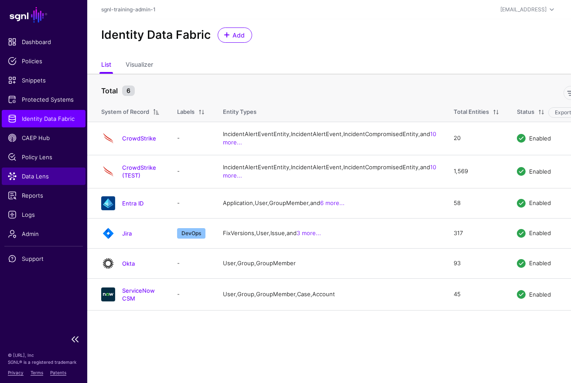
click at [28, 180] on span "Data Lens" at bounding box center [44, 176] width 72 height 9
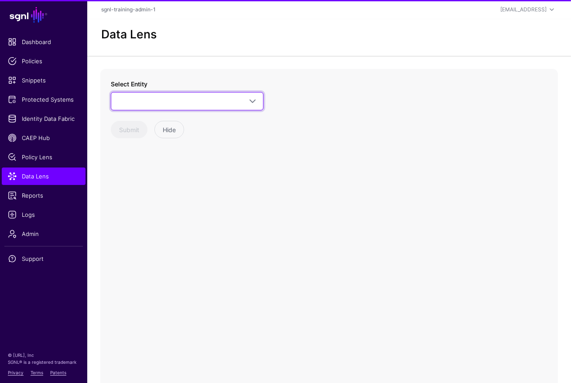
drag, startPoint x: 198, startPoint y: 109, endPoint x: 204, endPoint y: 116, distance: 9.7
click at [198, 108] on link at bounding box center [187, 101] width 153 height 18
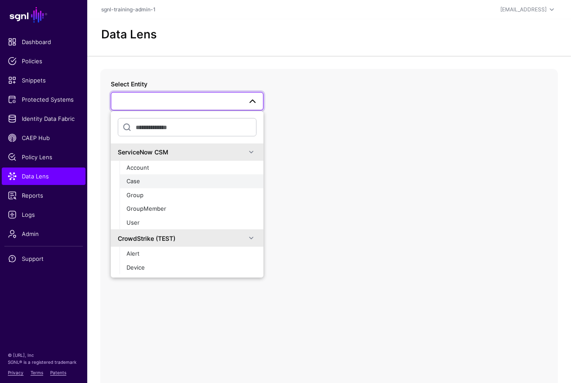
click at [145, 183] on div "Case" at bounding box center [192, 181] width 130 height 9
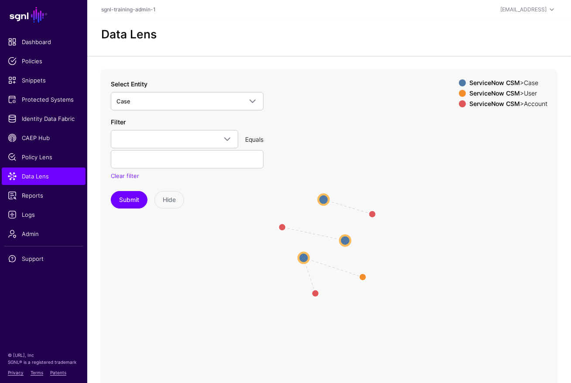
click at [339, 243] on icon "Account Account AssignedTo Account Case Case Case Case Case Case User User Acco…" at bounding box center [329, 243] width 458 height 349
click at [345, 241] on circle at bounding box center [345, 240] width 10 height 10
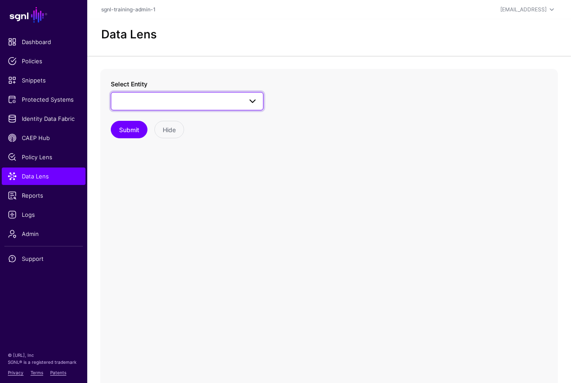
click at [172, 100] on span at bounding box center [186, 101] width 141 height 10
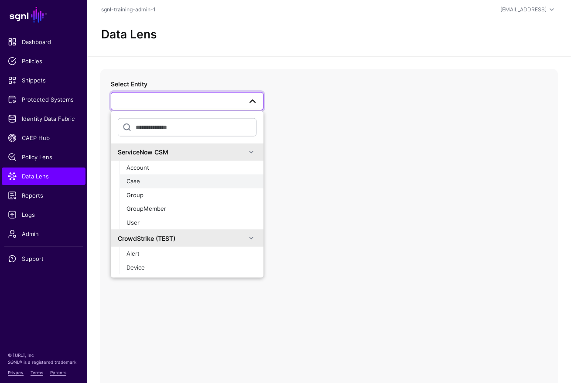
click at [185, 183] on div "Case" at bounding box center [192, 181] width 130 height 9
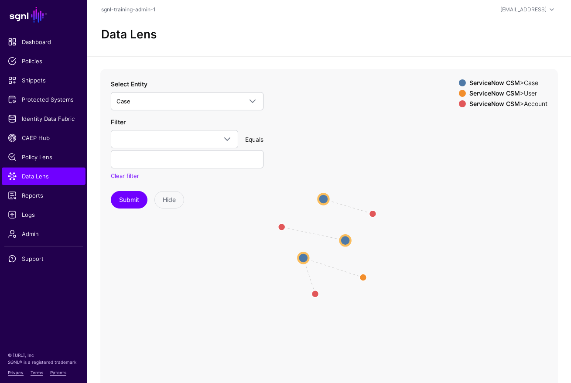
click at [342, 238] on circle at bounding box center [345, 240] width 10 height 10
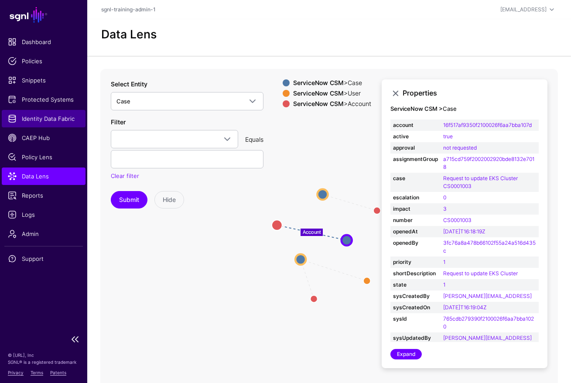
click at [35, 124] on link "Identity Data Fabric" at bounding box center [44, 118] width 84 height 17
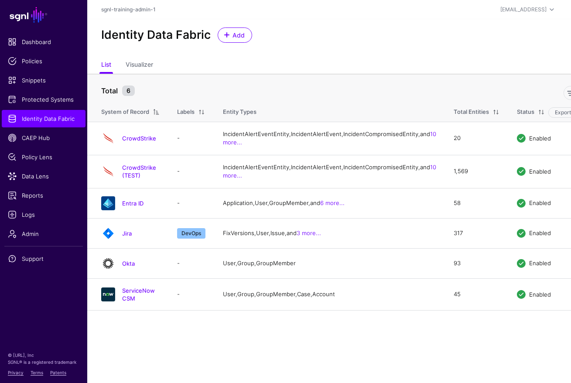
click at [123, 267] on link "Okta" at bounding box center [128, 263] width 13 height 7
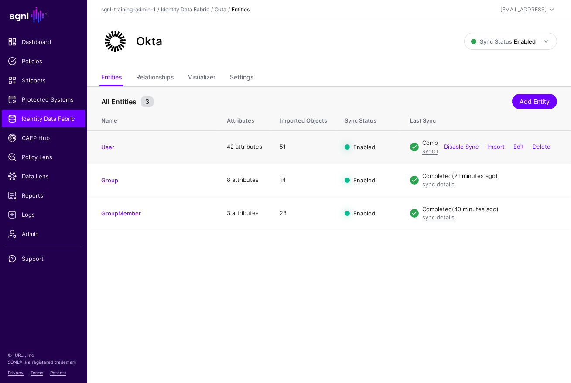
click at [115, 145] on h4 "User" at bounding box center [155, 147] width 108 height 8
click at [116, 147] on h4 "User" at bounding box center [155, 147] width 108 height 8
drag, startPoint x: 110, startPoint y: 144, endPoint x: 116, endPoint y: 146, distance: 5.7
click at [110, 144] on link "User" at bounding box center [107, 147] width 13 height 7
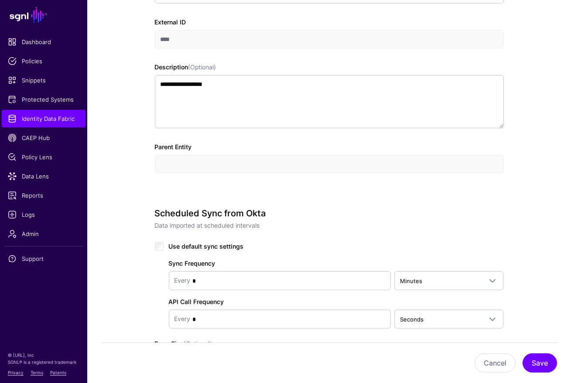
scroll to position [493, 0]
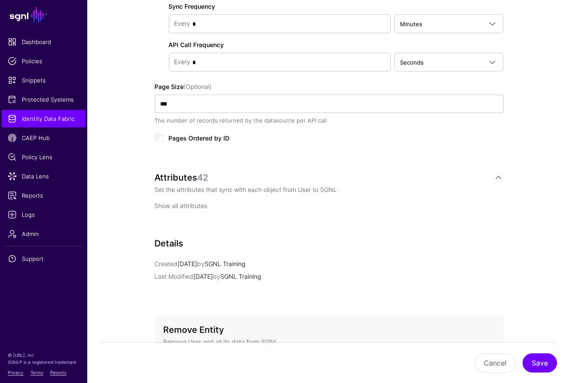
click at [197, 206] on link "Show all attributes" at bounding box center [181, 205] width 53 height 7
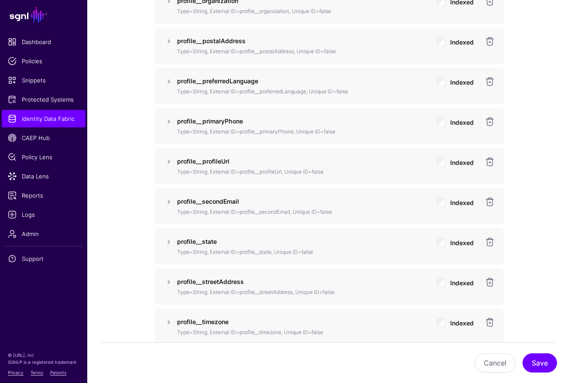
scroll to position [1855, 0]
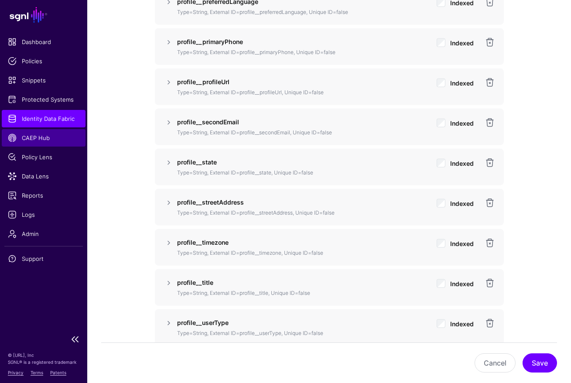
click at [80, 130] on link "CAEP Hub" at bounding box center [44, 137] width 84 height 17
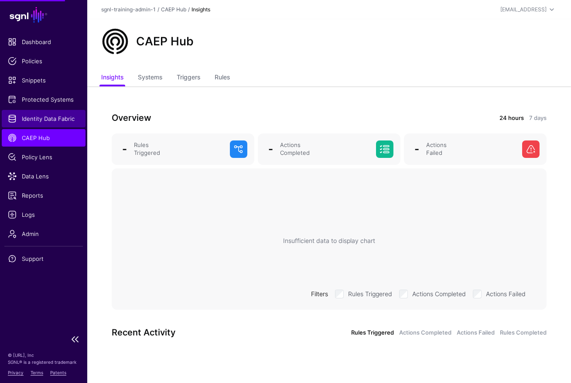
click at [79, 127] on link "Identity Data Fabric" at bounding box center [44, 118] width 84 height 17
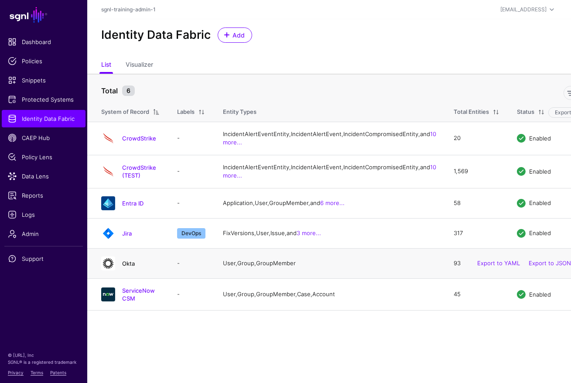
click at [129, 267] on link "Okta" at bounding box center [128, 263] width 13 height 7
click at [144, 302] on link "ServiceNow CSM" at bounding box center [138, 294] width 33 height 15
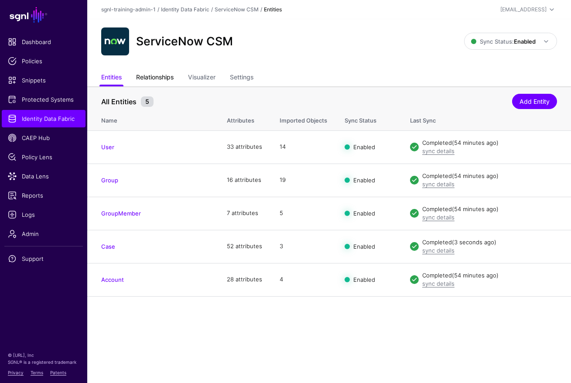
drag, startPoint x: 158, startPoint y: 80, endPoint x: 165, endPoint y: 84, distance: 7.6
click at [158, 80] on link "Relationships" at bounding box center [155, 78] width 38 height 17
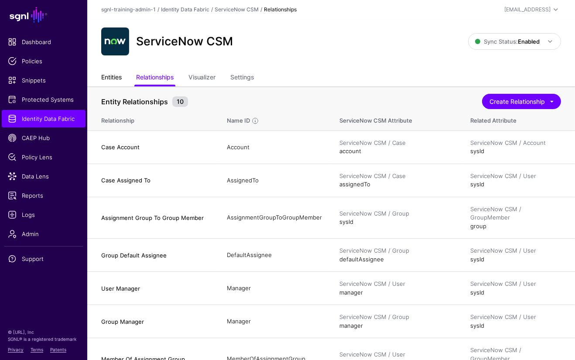
click at [114, 80] on link "Entities" at bounding box center [111, 78] width 21 height 17
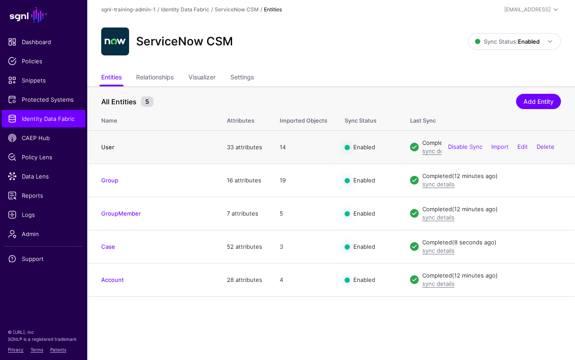
click at [105, 150] on link "User" at bounding box center [107, 147] width 13 height 7
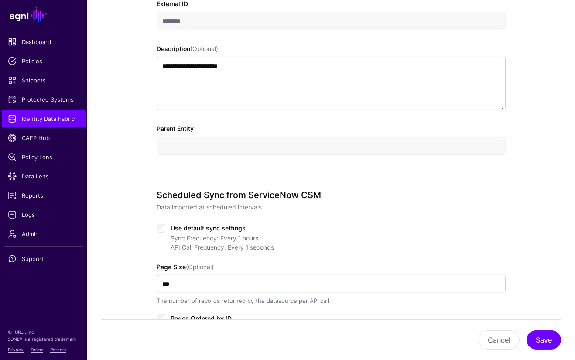
scroll to position [460, 0]
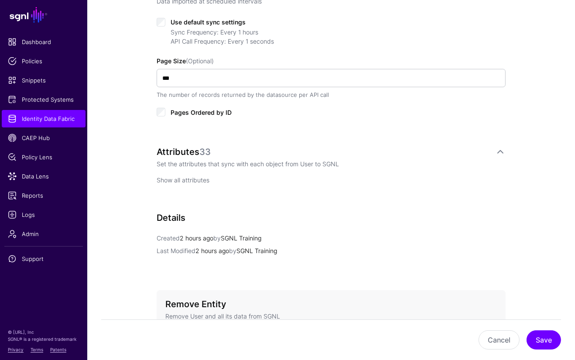
click at [185, 181] on link "Show all attributes" at bounding box center [183, 179] width 53 height 7
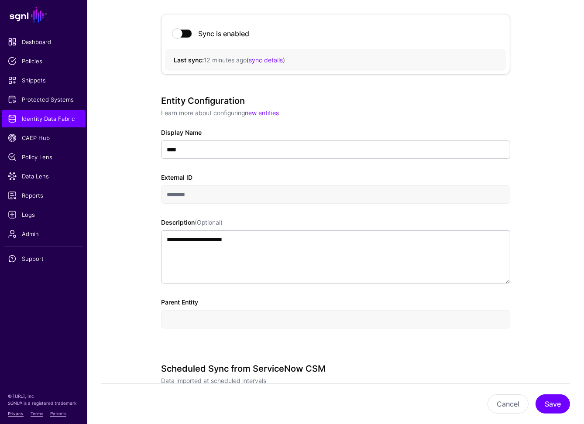
scroll to position [0, 0]
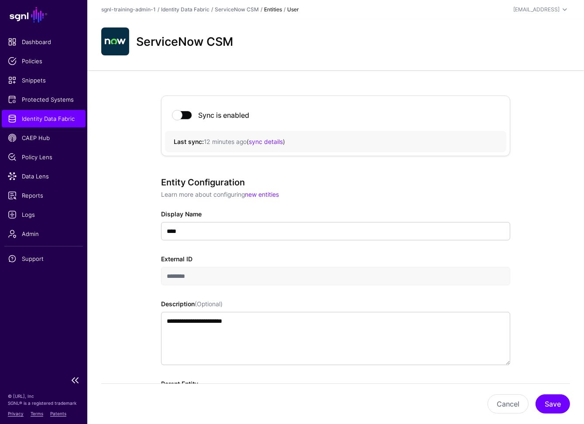
click at [50, 120] on span "Identity Data Fabric" at bounding box center [44, 118] width 72 height 9
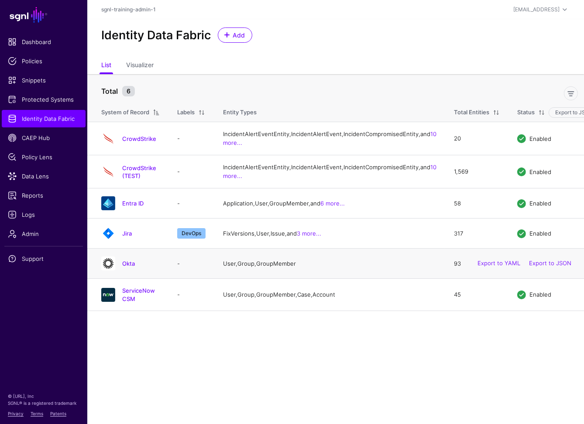
click at [128, 270] on div "Okta" at bounding box center [130, 264] width 65 height 14
click at [128, 267] on link "Okta" at bounding box center [128, 263] width 13 height 7
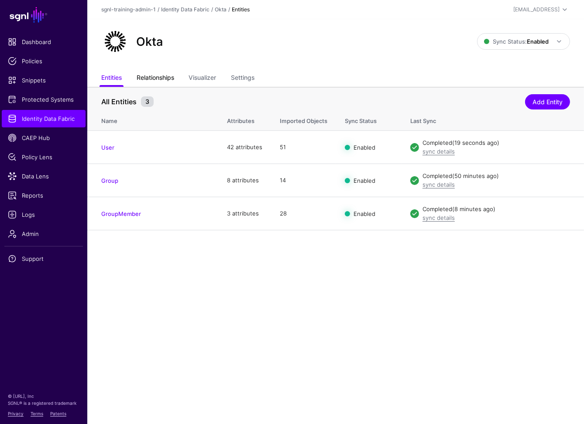
click at [157, 82] on link "Relationships" at bounding box center [156, 78] width 38 height 17
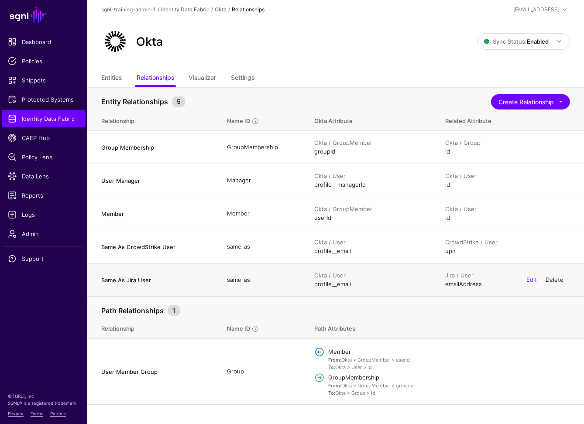
click at [560, 278] on link "Delete" at bounding box center [554, 279] width 18 height 7
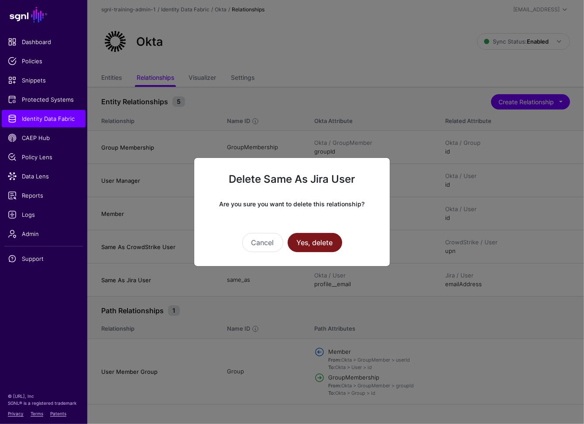
click at [304, 241] on button "Yes, delete" at bounding box center [314, 242] width 55 height 19
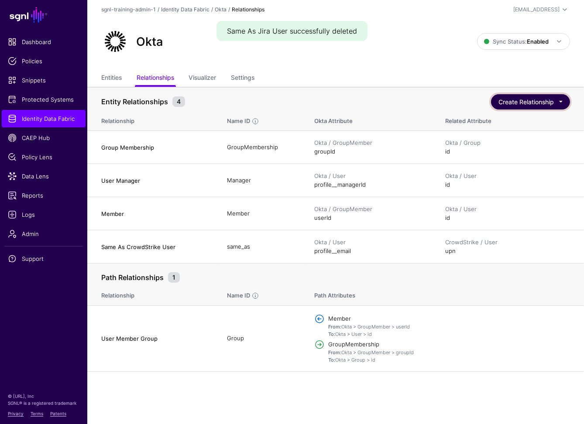
click at [523, 100] on button "Create Relationship" at bounding box center [530, 101] width 79 height 15
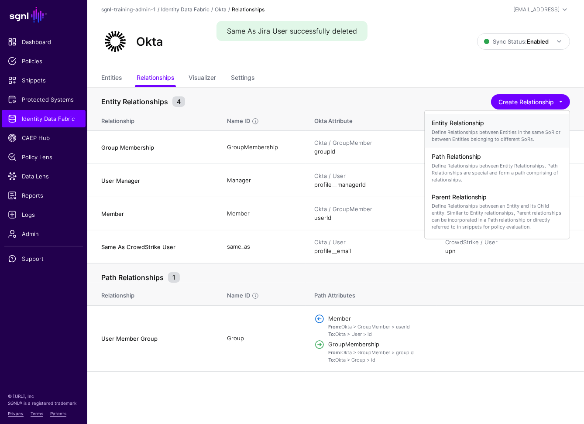
click at [510, 129] on p "Define Relationships between Entities in the same SoR or between Entities belon…" at bounding box center [496, 135] width 131 height 14
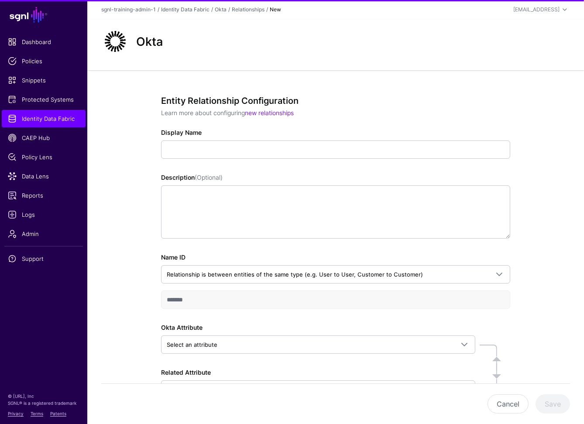
click at [271, 159] on div "Entity Relationship Configuration Learn more about configuring new relationship…" at bounding box center [335, 260] width 349 height 328
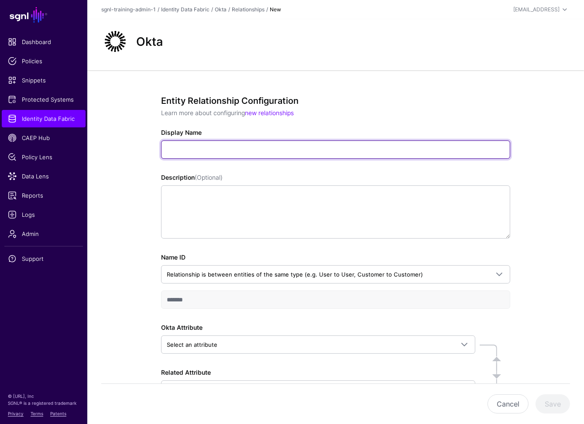
click at [270, 154] on input "Display Name" at bounding box center [335, 149] width 349 height 18
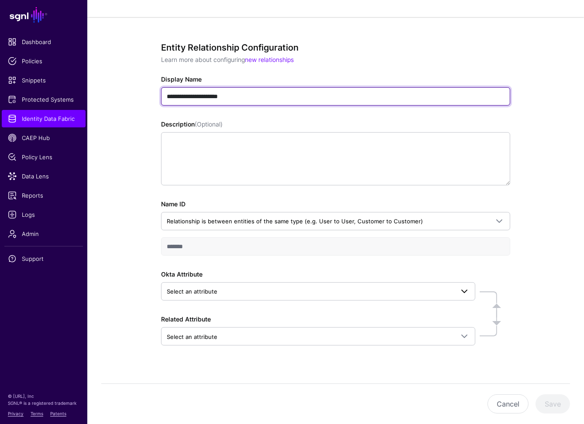
scroll to position [65, 0]
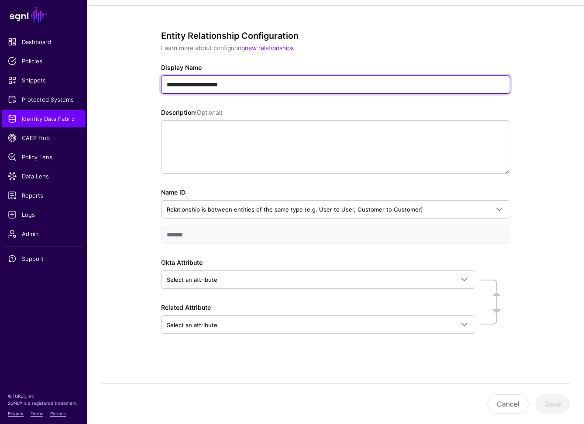
type input "**********"
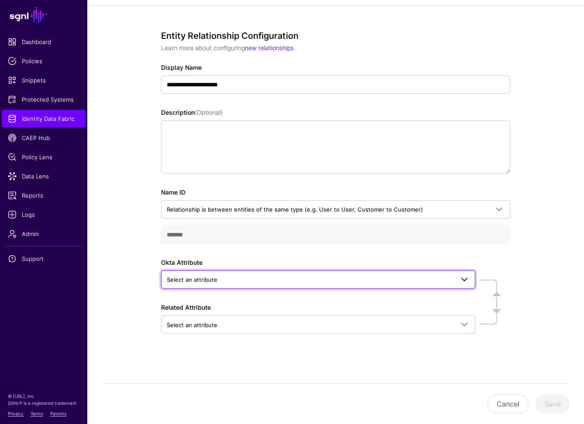
click at [253, 284] on span "Select an attribute" at bounding box center [318, 279] width 303 height 10
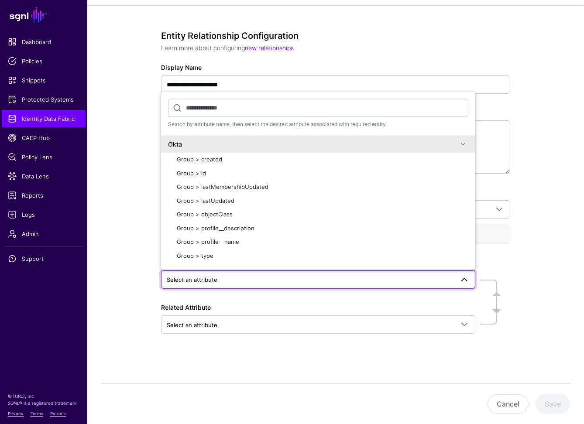
click at [252, 284] on span "Select an attribute" at bounding box center [318, 279] width 303 height 10
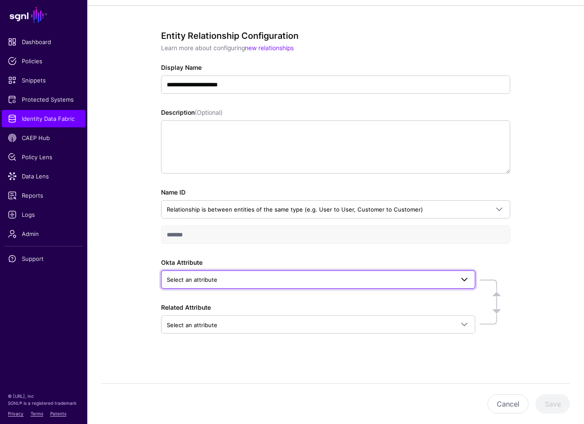
click at [252, 284] on span "Select an attribute" at bounding box center [318, 279] width 303 height 10
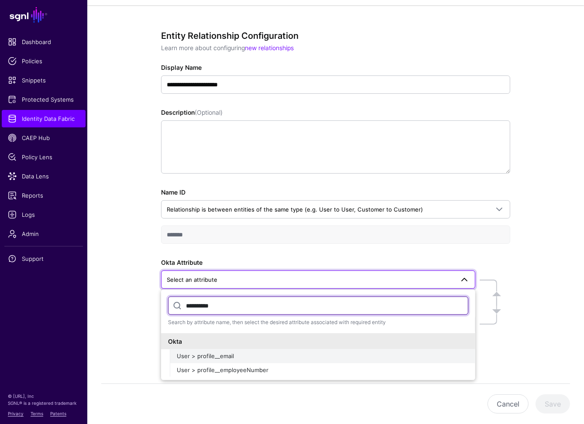
type input "**********"
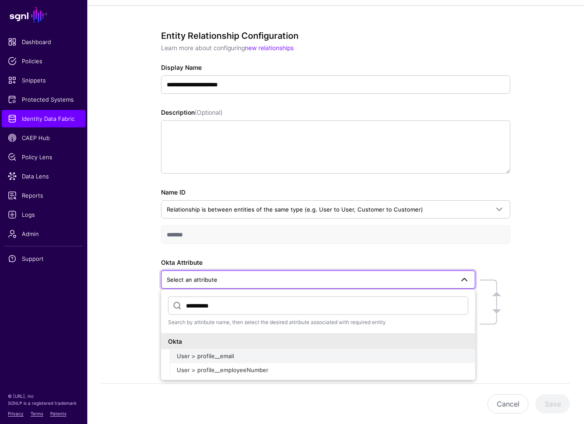
click at [232, 357] on span "User > profile__email" at bounding box center [205, 355] width 57 height 7
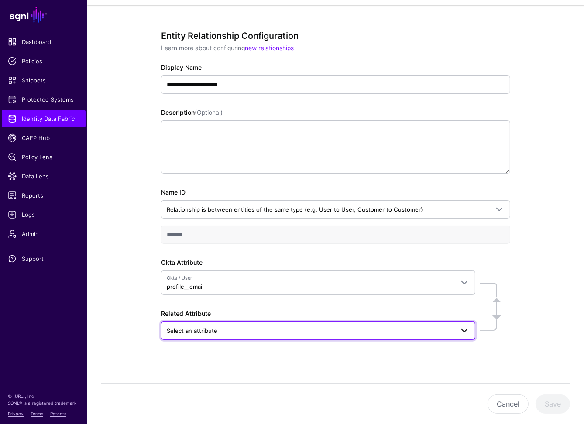
click at [229, 336] on link "Select an attribute" at bounding box center [318, 331] width 314 height 18
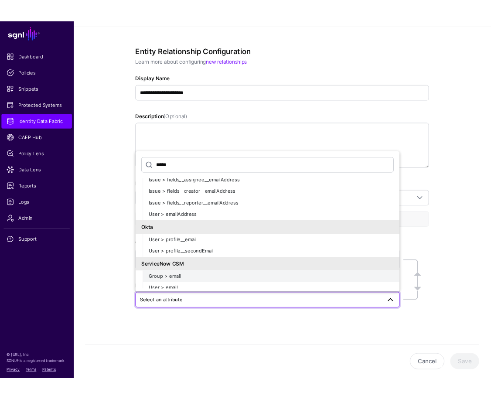
scroll to position [100, 0]
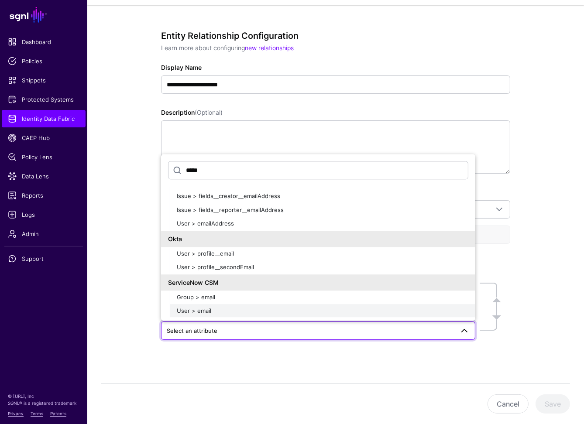
type input "*****"
click at [203, 313] on div "User > email" at bounding box center [322, 311] width 291 height 9
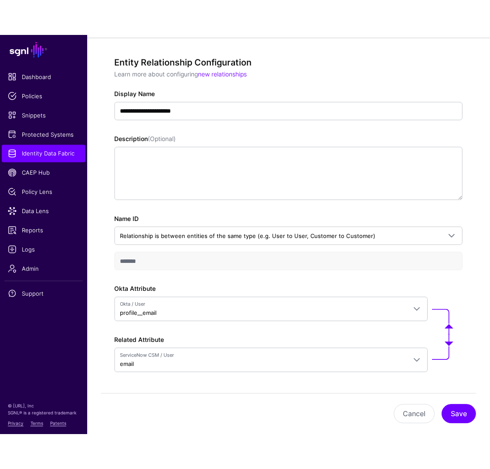
scroll to position [0, 0]
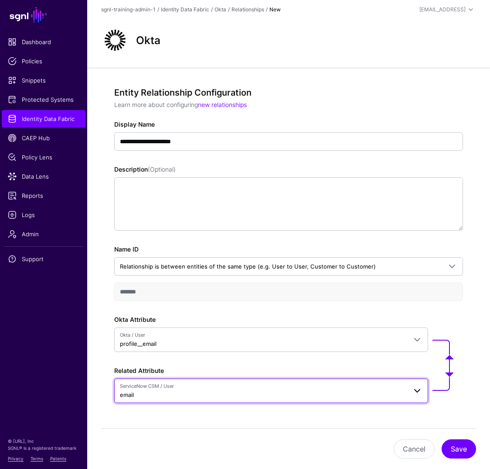
click at [259, 394] on span "ServiceNow CSM / User email" at bounding box center [263, 390] width 287 height 17
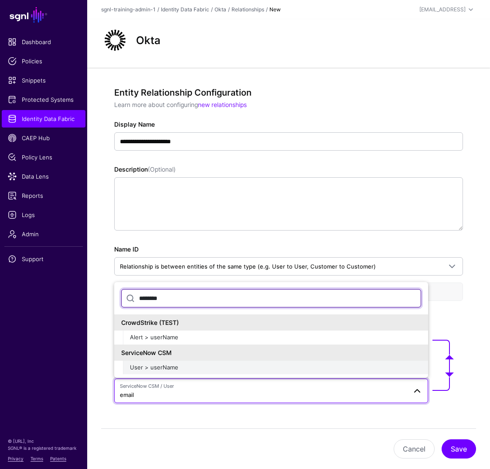
type input "********"
click at [164, 363] on span "User > userName" at bounding box center [154, 366] width 48 height 7
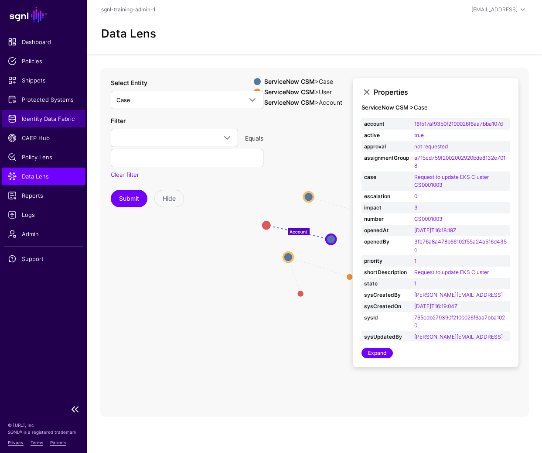
click at [55, 110] on link "Identity Data Fabric" at bounding box center [44, 118] width 84 height 17
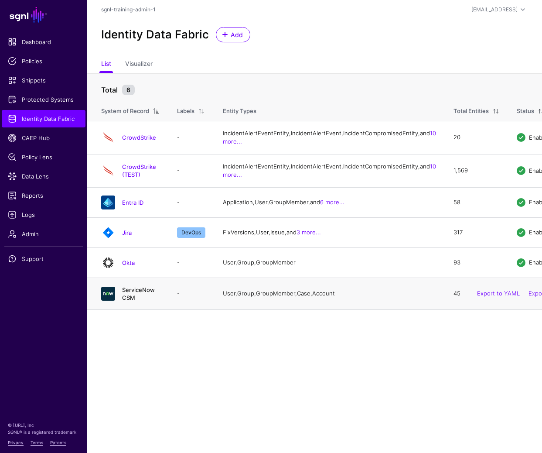
click at [151, 301] on link "ServiceNow CSM" at bounding box center [138, 293] width 33 height 15
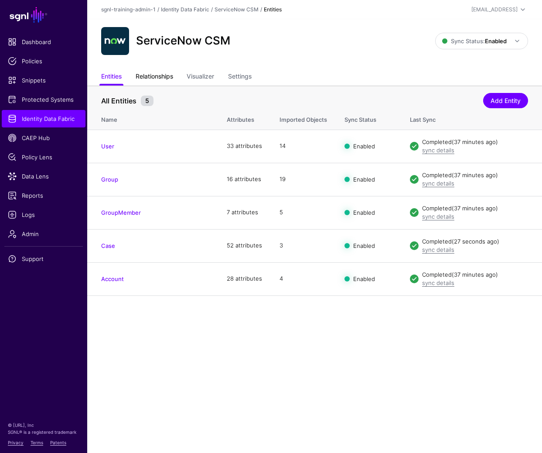
click at [164, 75] on link "Relationships" at bounding box center [155, 77] width 38 height 17
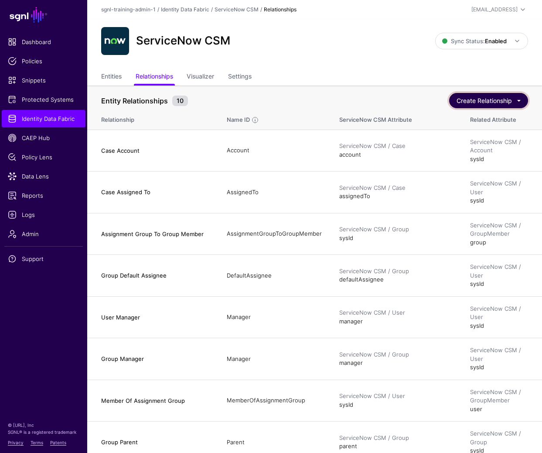
click at [478, 106] on button "Create Relationship" at bounding box center [488, 100] width 79 height 15
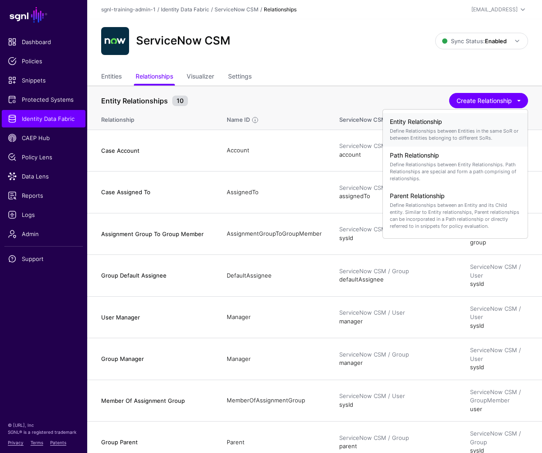
click at [445, 126] on div "Entity Relationship Define Relationships between Entities in the same SoR or be…" at bounding box center [455, 130] width 131 height 30
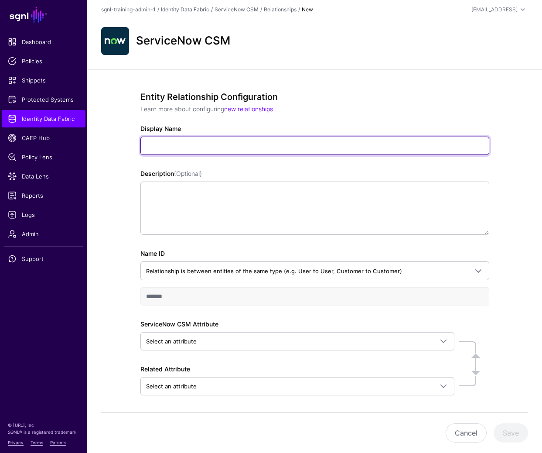
click at [219, 147] on input "Display Name" at bounding box center [314, 146] width 349 height 18
paste input "**********"
type input "**********"
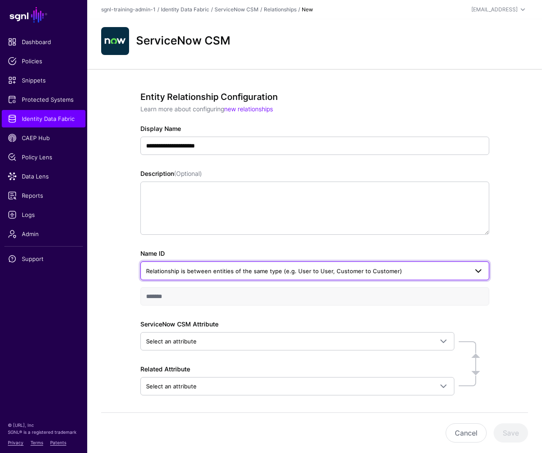
drag, startPoint x: 215, startPoint y: 262, endPoint x: 214, endPoint y: 268, distance: 6.1
click at [215, 262] on link "Relationship is between entities of the same type (e.g. User to User, Customer …" at bounding box center [314, 270] width 349 height 18
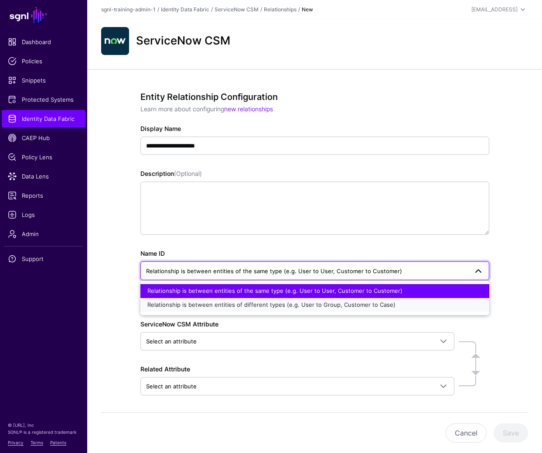
click at [204, 311] on button "Relationship is between entities of different types (e.g. User to Group, Custom…" at bounding box center [314, 305] width 349 height 14
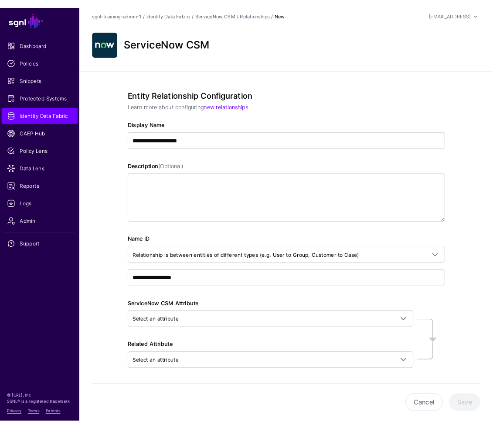
scroll to position [14, 0]
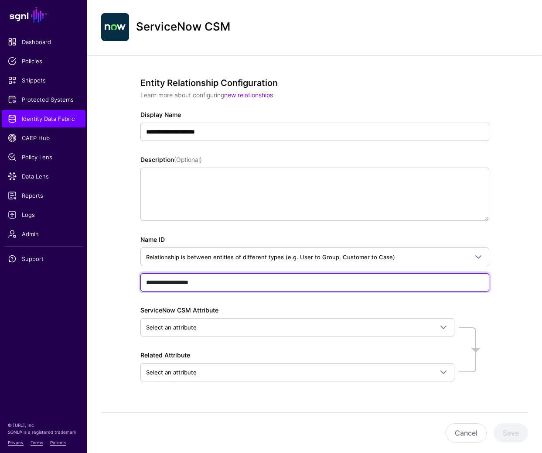
drag, startPoint x: 228, startPoint y: 284, endPoint x: 403, endPoint y: 291, distance: 175.5
click at [116, 275] on div "**********" at bounding box center [314, 263] width 455 height 417
paste input "text"
type input "**********"
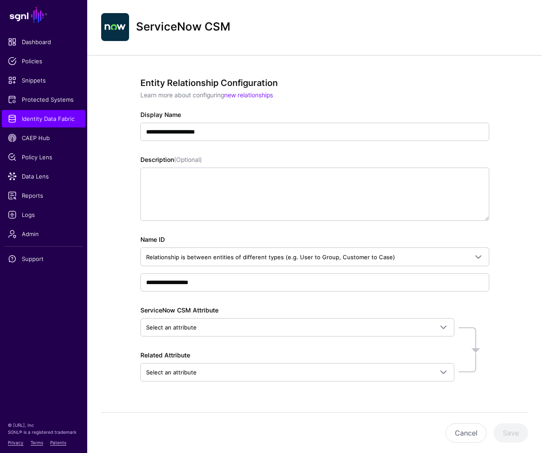
click at [393, 304] on div "**********" at bounding box center [314, 242] width 349 height 328
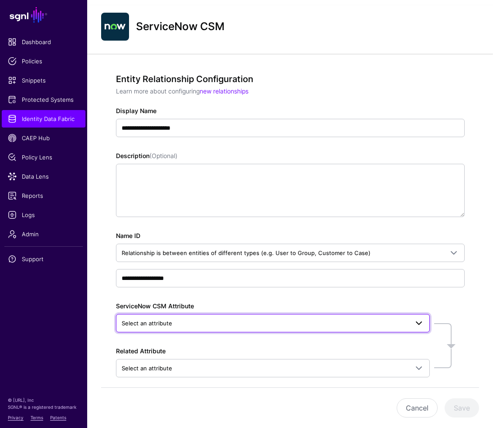
click at [309, 320] on span "Select an attribute" at bounding box center [265, 323] width 287 height 10
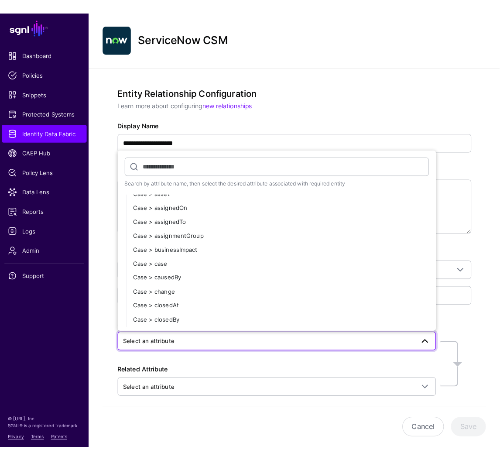
scroll to position [500, 0]
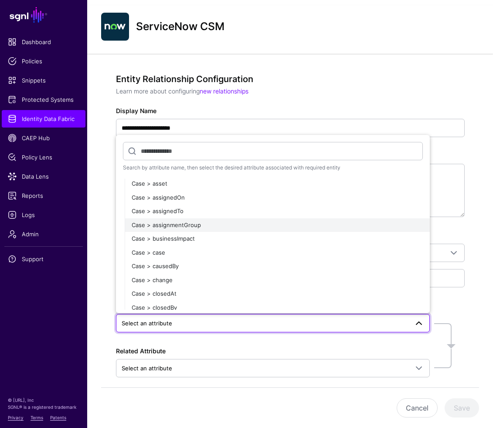
click at [234, 222] on div "Case > assignmentGroup" at bounding box center [277, 225] width 291 height 9
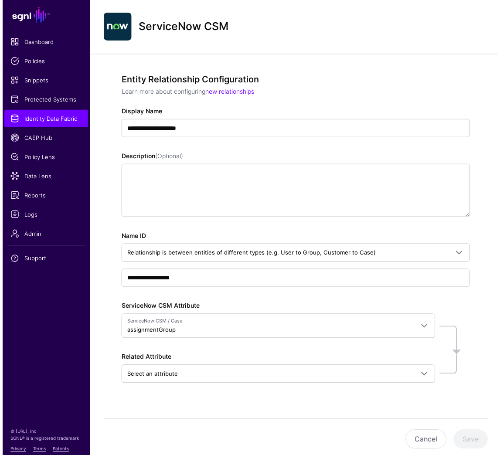
scroll to position [2, 0]
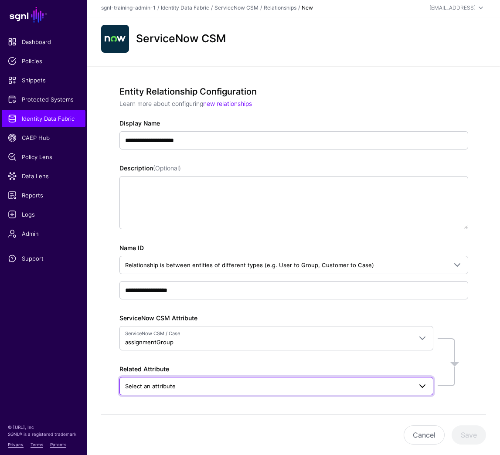
click at [294, 393] on link "Select an attribute" at bounding box center [277, 386] width 314 height 18
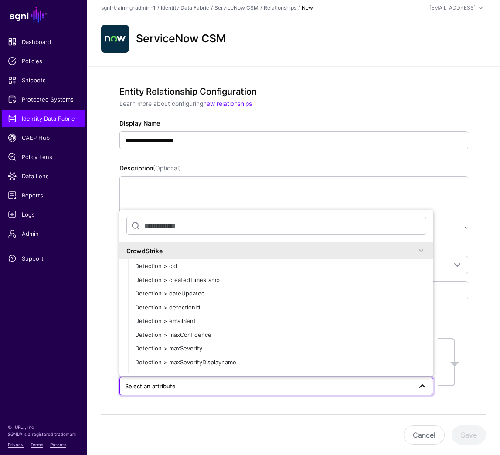
click at [220, 254] on div "CrowdStrike" at bounding box center [272, 250] width 290 height 9
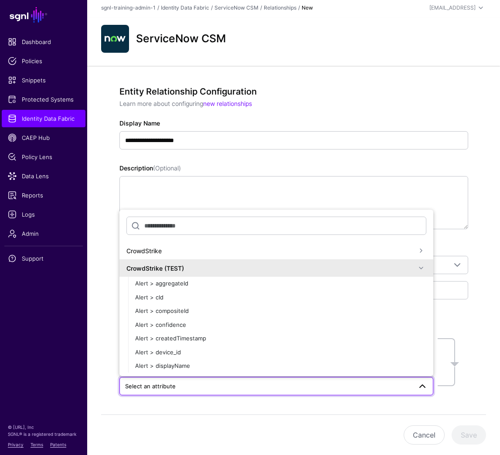
click at [210, 273] on div "CrowdStrike (TEST)" at bounding box center [272, 268] width 290 height 9
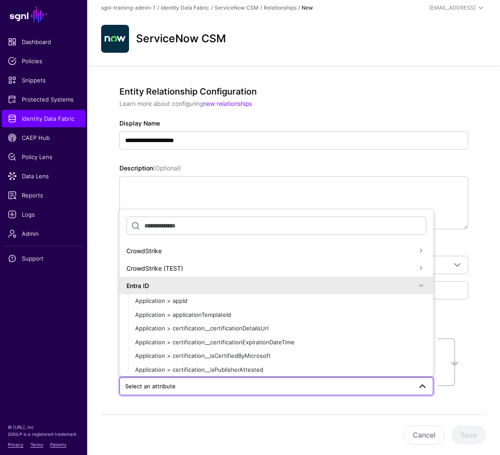
click at [204, 288] on div "Entra ID" at bounding box center [272, 285] width 290 height 9
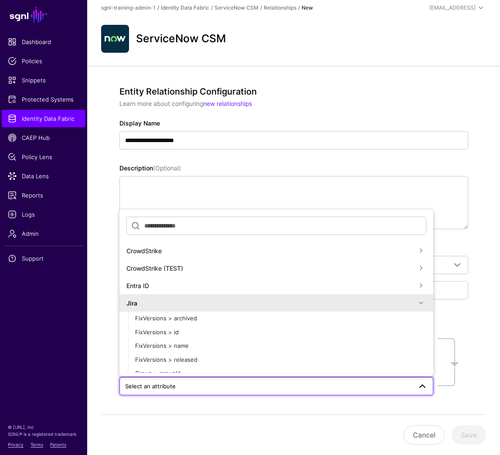
click at [205, 309] on div "Jira" at bounding box center [277, 302] width 314 height 17
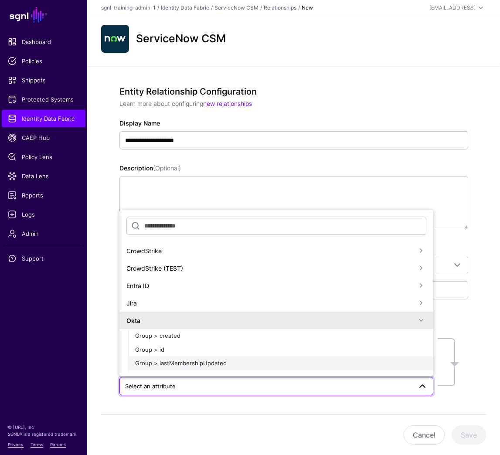
scroll to position [17, 0]
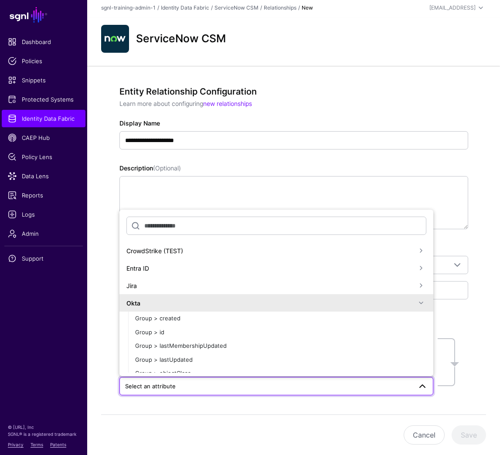
click at [243, 304] on div "Okta" at bounding box center [272, 303] width 290 height 9
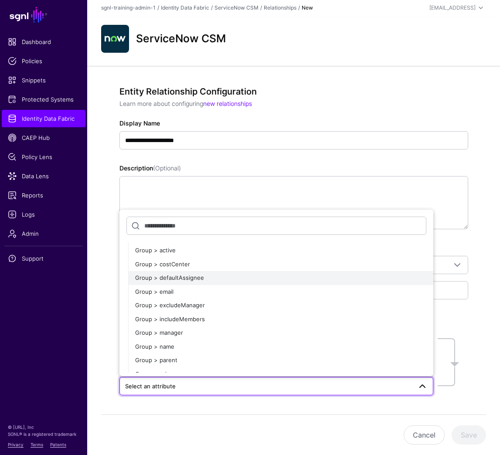
scroll to position [1274, 0]
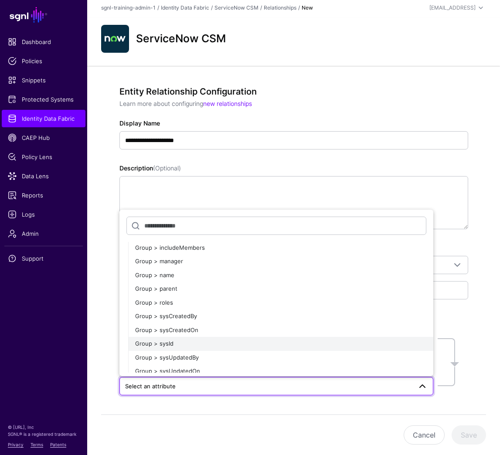
click at [205, 341] on div "Group > sysId" at bounding box center [280, 344] width 291 height 9
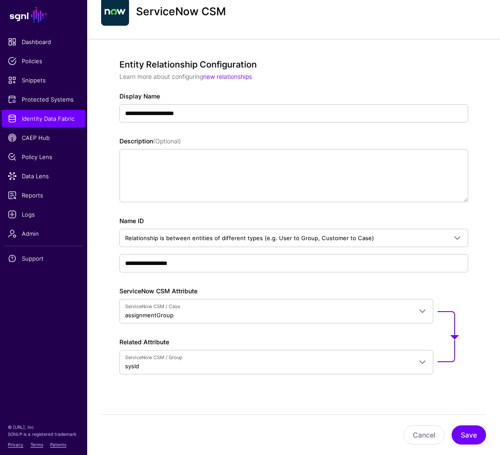
scroll to position [0, 0]
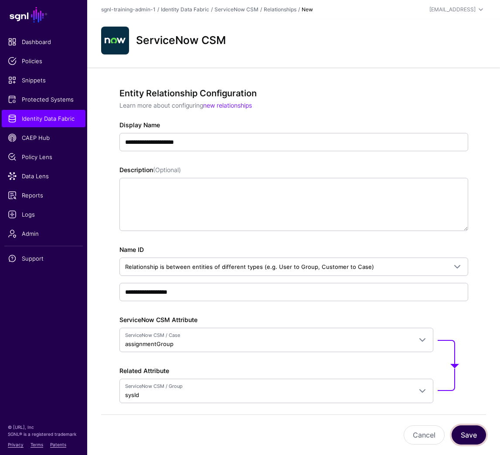
click at [481, 438] on button "Save" at bounding box center [469, 435] width 34 height 19
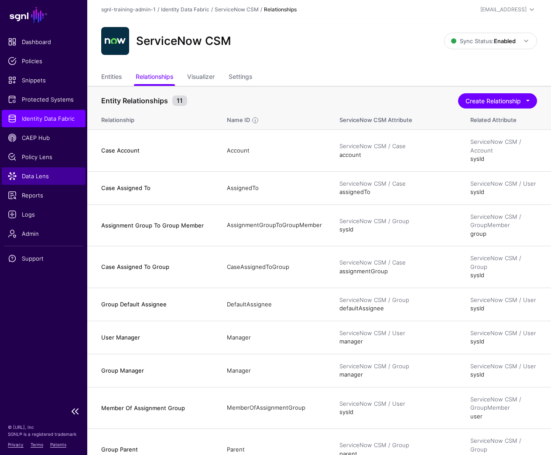
click at [31, 175] on span "Data Lens" at bounding box center [44, 176] width 72 height 9
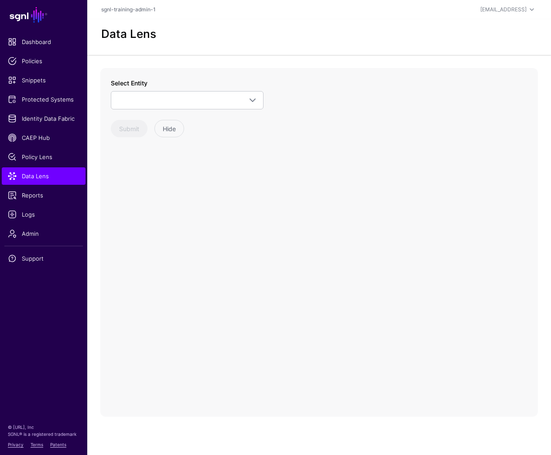
click at [228, 114] on div "Select Entity ServiceNow CSM Account Case Group GroupMember User CrowdStrike (T…" at bounding box center [187, 108] width 153 height 59
click at [229, 104] on span at bounding box center [186, 100] width 141 height 10
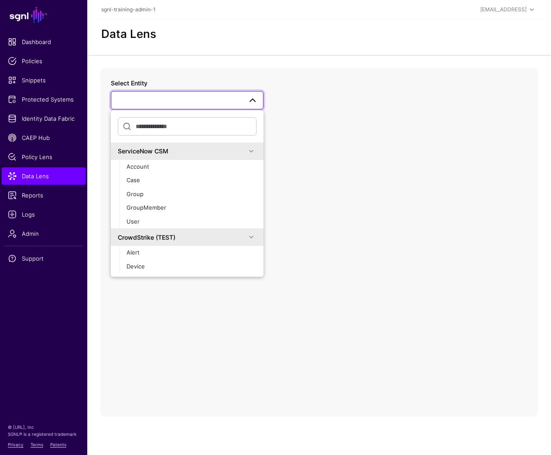
click at [191, 154] on div "ServiceNow CSM" at bounding box center [182, 151] width 128 height 9
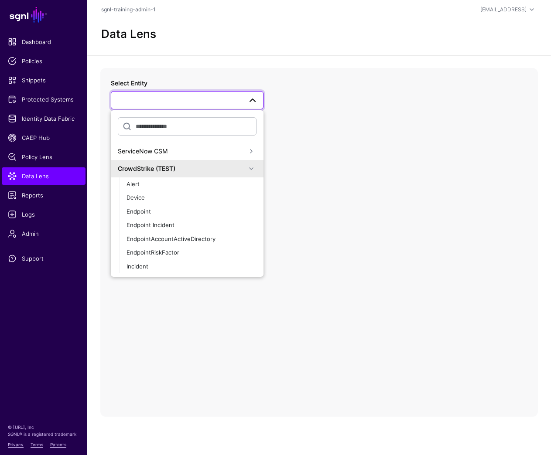
click at [178, 173] on div "CrowdStrike (TEST)" at bounding box center [182, 168] width 128 height 9
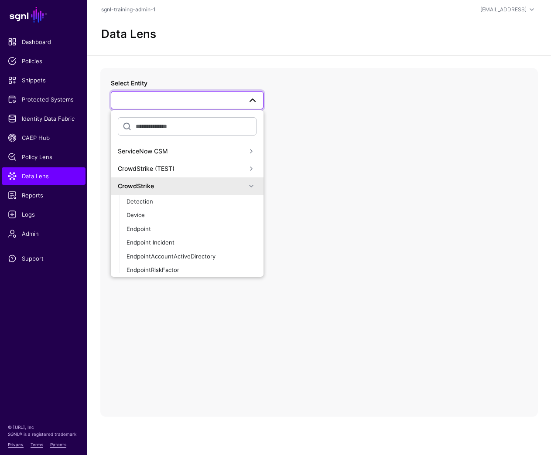
click at [177, 194] on div "CrowdStrike" at bounding box center [187, 186] width 153 height 17
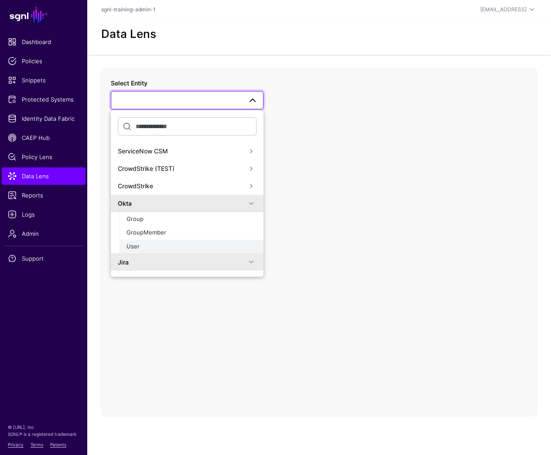
click at [150, 247] on div "User" at bounding box center [192, 247] width 130 height 9
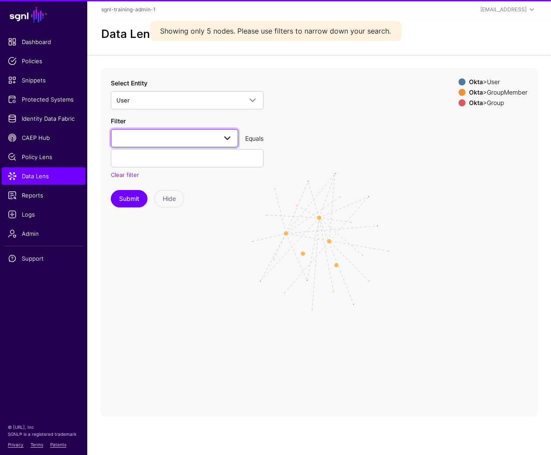
click at [186, 143] on span at bounding box center [174, 138] width 116 height 10
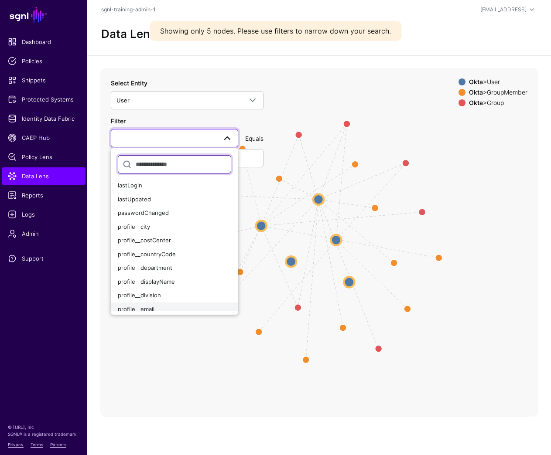
scroll to position [75, 0]
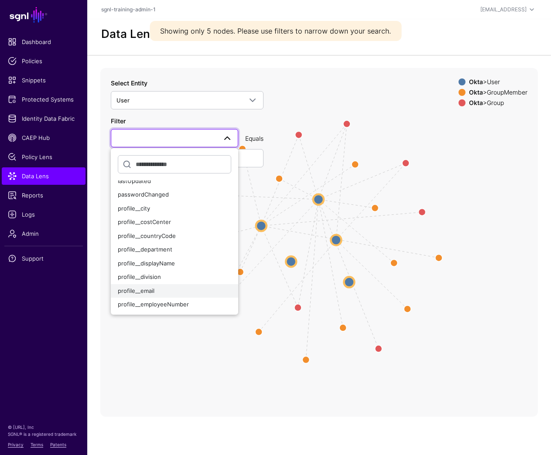
click at [162, 284] on button "profile__email" at bounding box center [174, 291] width 127 height 14
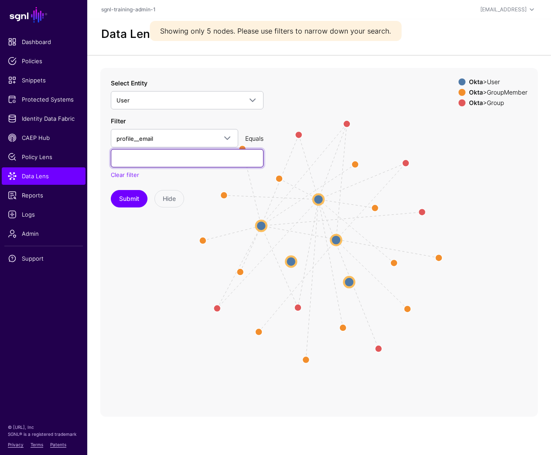
click at [188, 159] on input "text" at bounding box center [187, 158] width 153 height 18
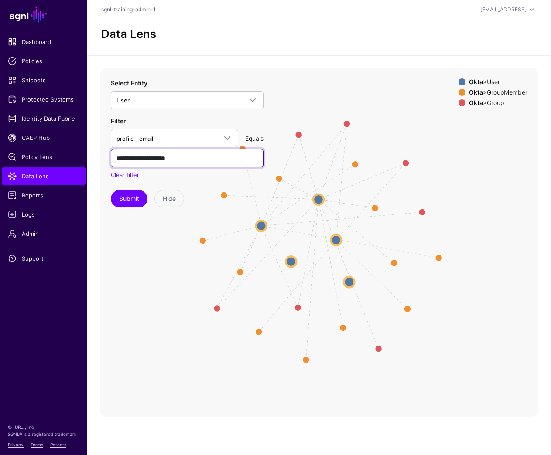
type input "**********"
click at [111, 190] on button "Submit" at bounding box center [129, 198] width 37 height 17
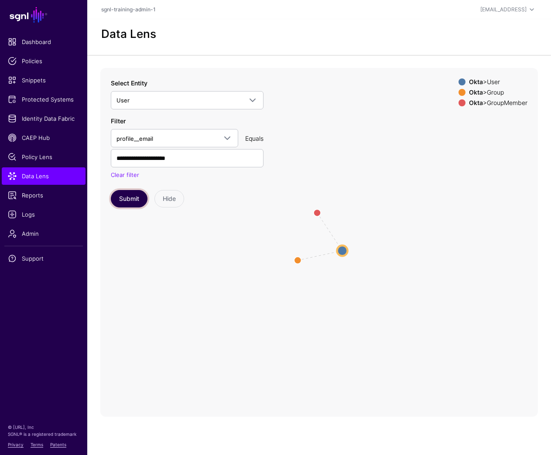
click at [126, 202] on button "Submit" at bounding box center [129, 198] width 37 height 17
drag, startPoint x: 46, startPoint y: 116, endPoint x: 57, endPoint y: 116, distance: 10.9
click at [46, 116] on span "Identity Data Fabric" at bounding box center [44, 118] width 72 height 9
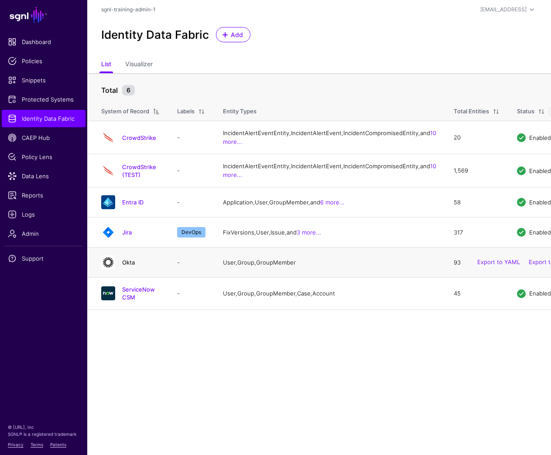
click at [133, 266] on link "Okta" at bounding box center [128, 262] width 13 height 7
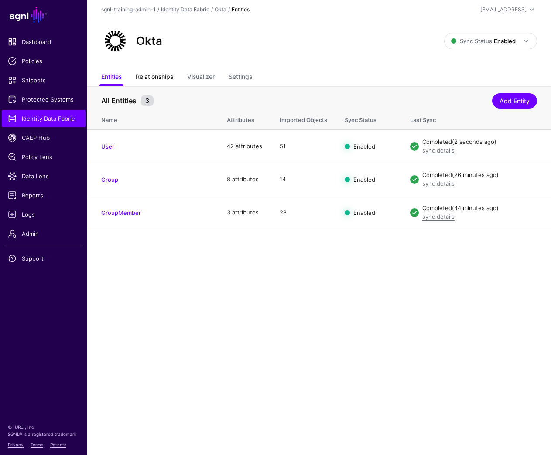
click at [146, 79] on link "Relationships" at bounding box center [155, 77] width 38 height 17
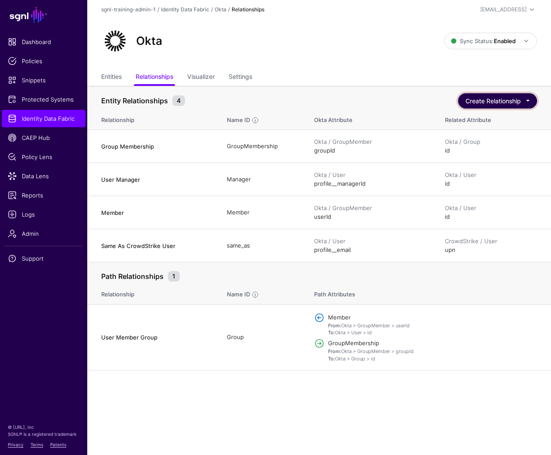
click at [491, 98] on button "Create Relationship" at bounding box center [497, 100] width 79 height 15
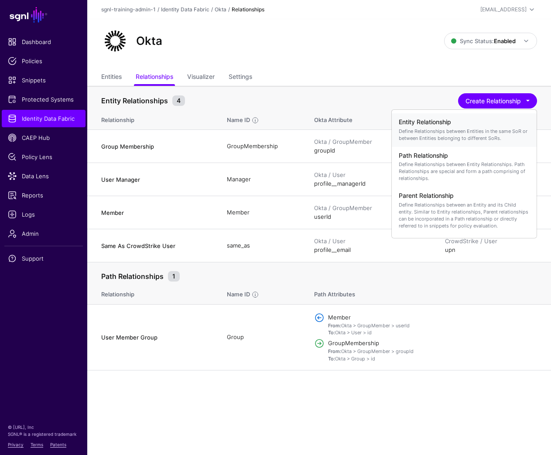
click at [465, 128] on p "Define Relationships between Entities in the same SoR or between Entities belon…" at bounding box center [464, 135] width 131 height 14
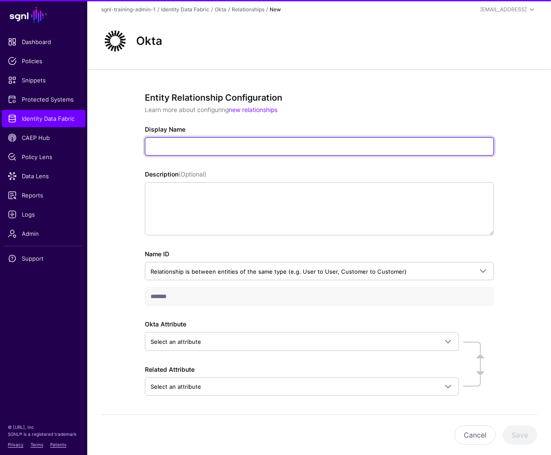
click at [323, 154] on input "Display Name" at bounding box center [319, 146] width 349 height 18
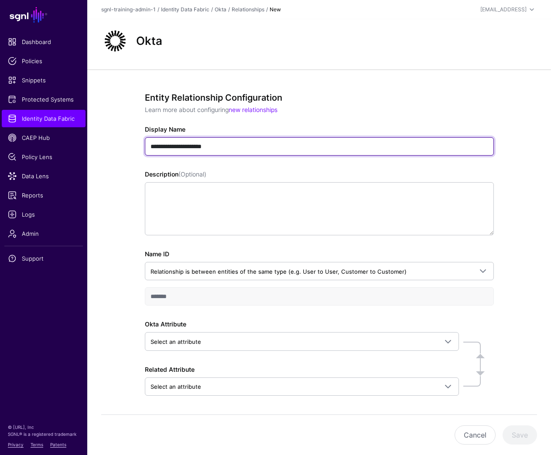
scroll to position [31, 0]
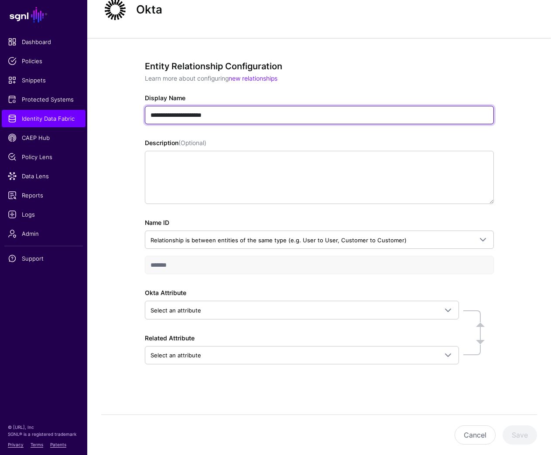
type input "**********"
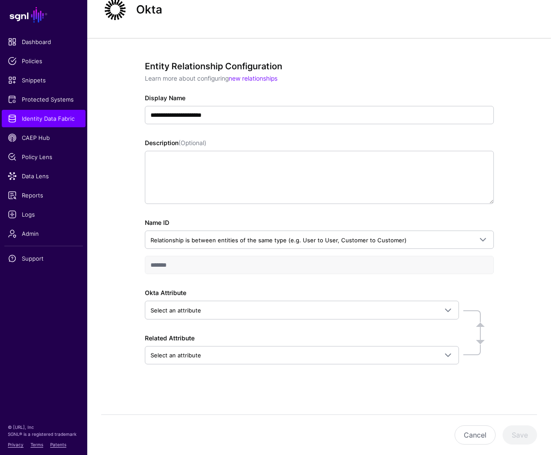
click at [296, 324] on div "Okta Attribute Select an attribute Search by attribute name, then select the de…" at bounding box center [319, 326] width 349 height 76
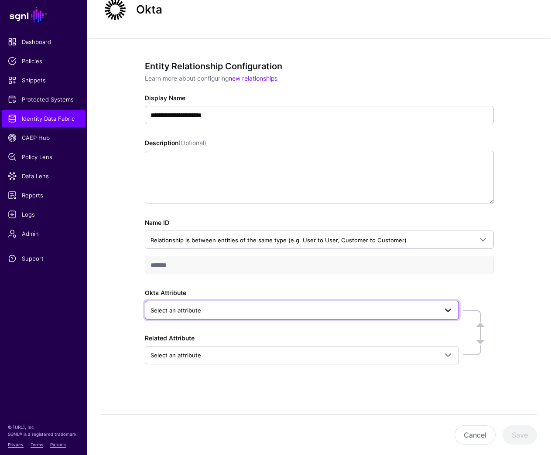
click at [297, 314] on span "Select an attribute" at bounding box center [293, 311] width 287 height 10
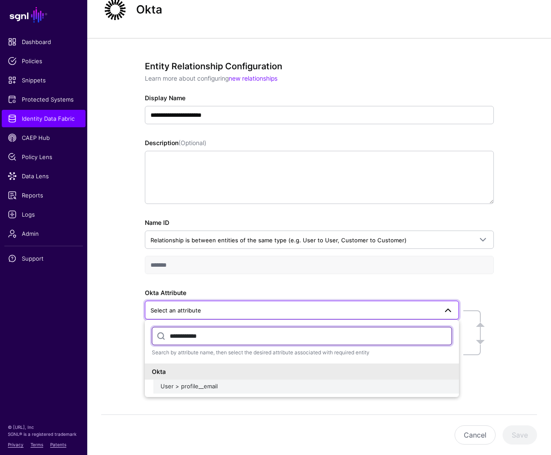
type input "**********"
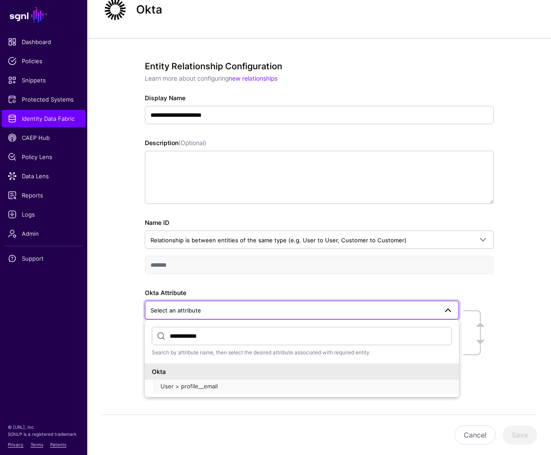
click at [186, 389] on span "User > profile__email" at bounding box center [189, 386] width 57 height 7
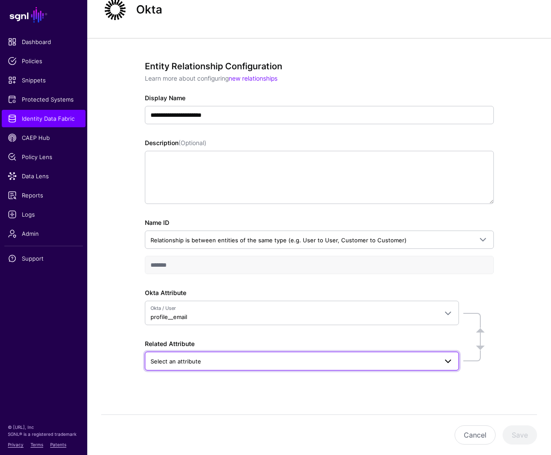
click at [236, 363] on span "Select an attribute" at bounding box center [293, 362] width 287 height 10
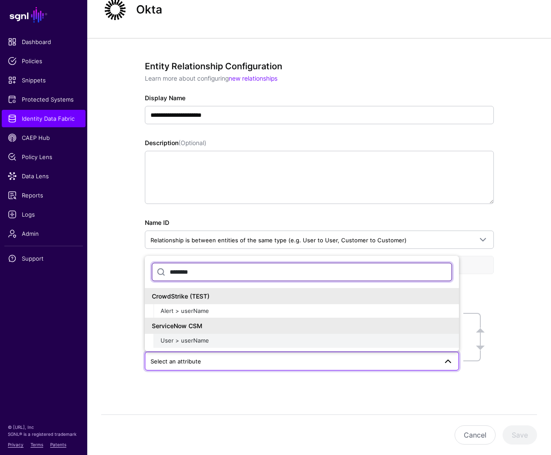
type input "********"
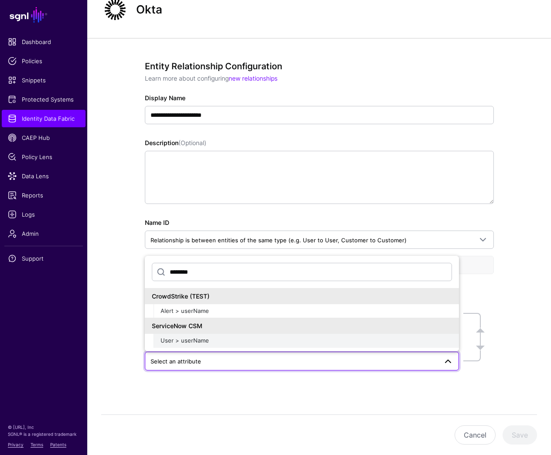
click at [250, 339] on div "User > userName" at bounding box center [306, 341] width 291 height 9
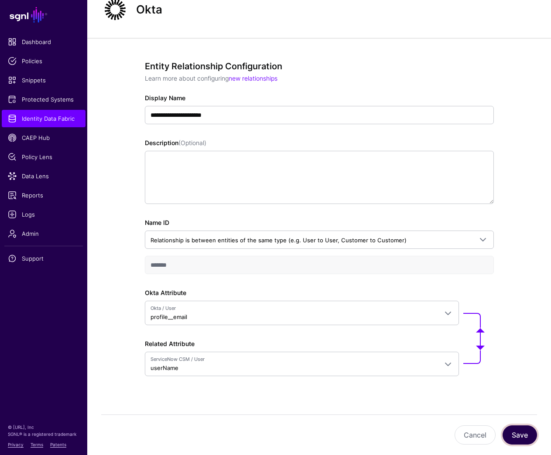
click at [526, 432] on button "Save" at bounding box center [520, 435] width 34 height 19
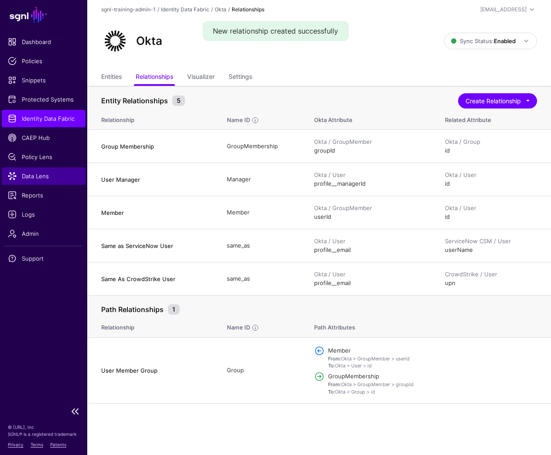
click at [41, 177] on span "Data Lens" at bounding box center [44, 176] width 72 height 9
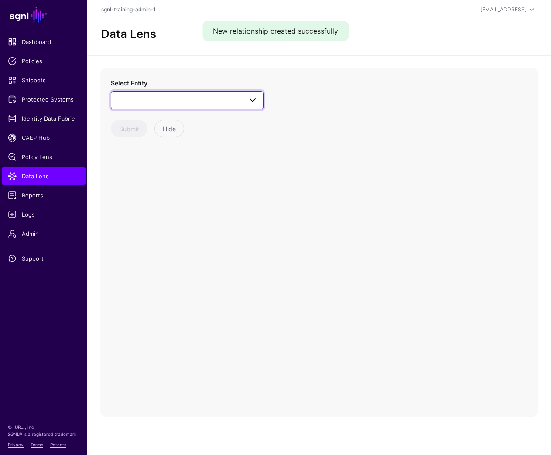
click at [198, 98] on span at bounding box center [186, 100] width 141 height 10
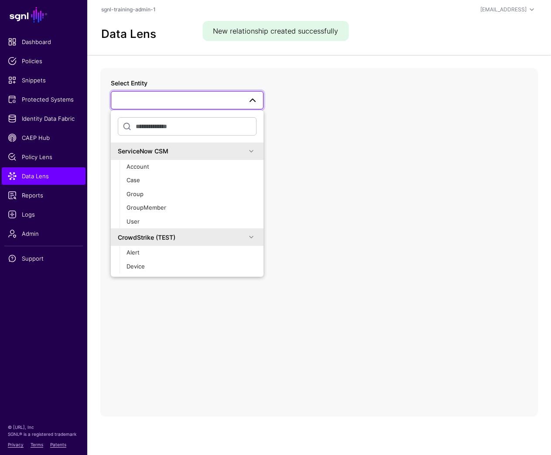
click at [253, 151] on span at bounding box center [251, 151] width 10 height 10
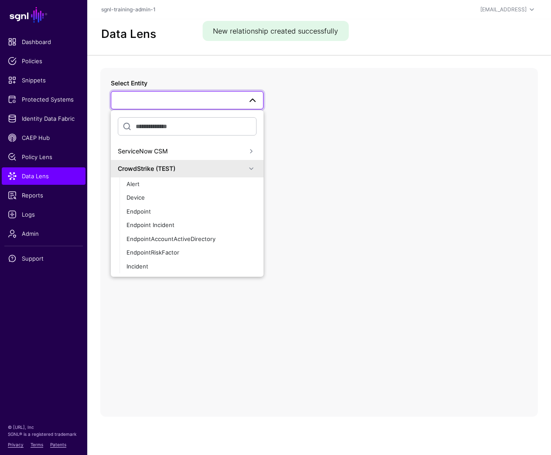
click at [253, 169] on span at bounding box center [251, 169] width 10 height 10
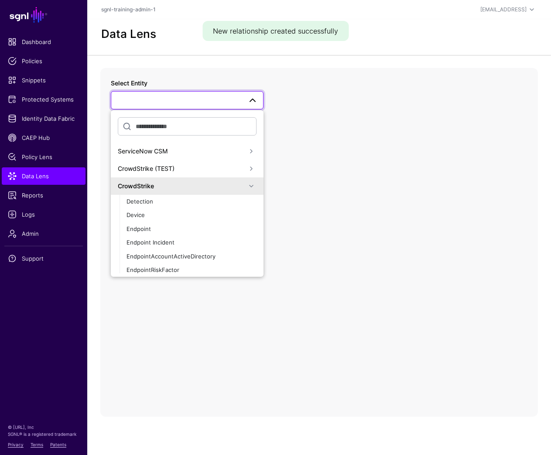
click at [249, 184] on span at bounding box center [251, 186] width 10 height 10
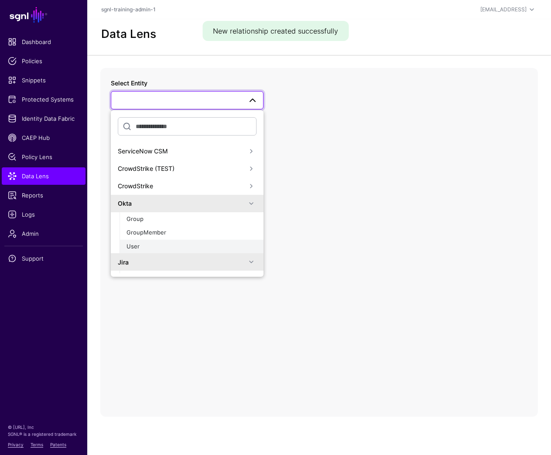
click at [167, 247] on div "User" at bounding box center [192, 247] width 130 height 9
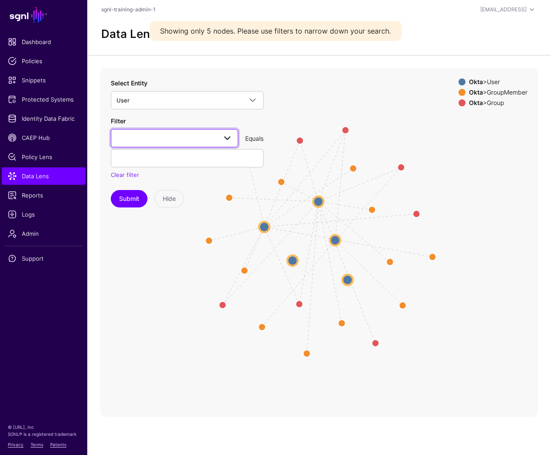
click at [204, 129] on link at bounding box center [174, 138] width 127 height 18
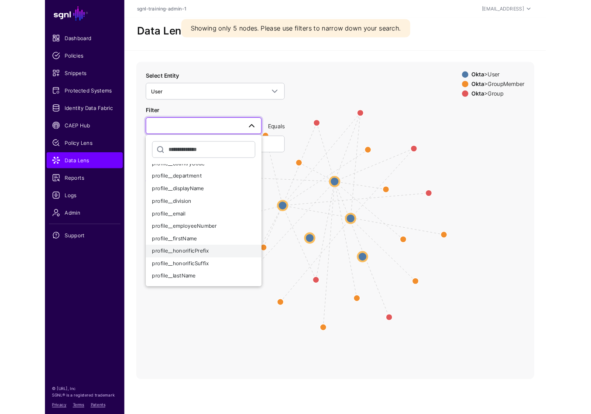
scroll to position [146, 0]
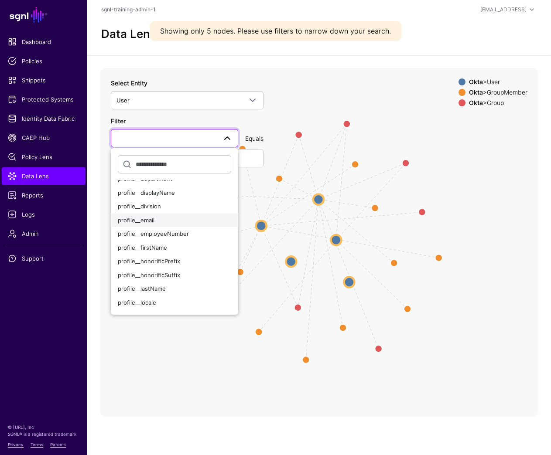
click at [164, 216] on div "profile__email" at bounding box center [174, 220] width 113 height 9
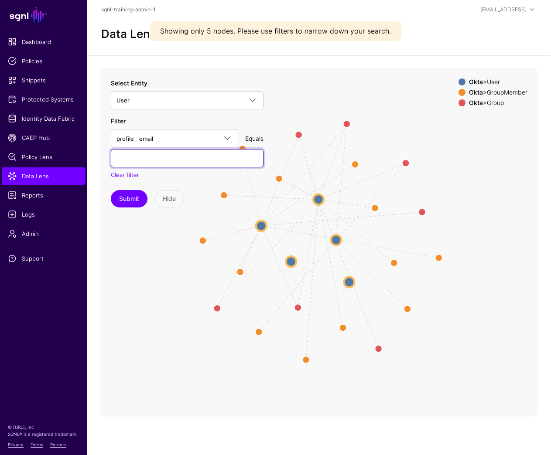
click at [175, 153] on input "text" at bounding box center [187, 158] width 153 height 18
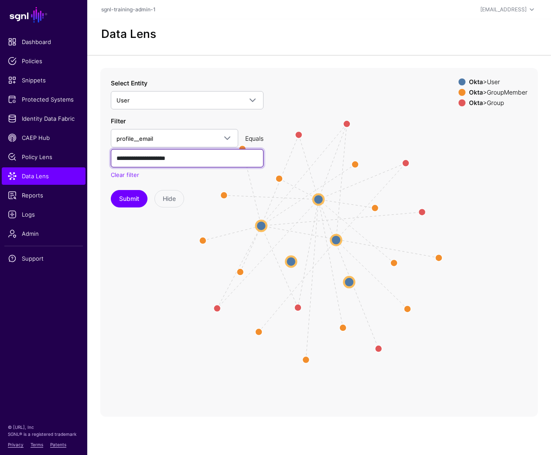
click at [111, 190] on button "Submit" at bounding box center [129, 198] width 37 height 17
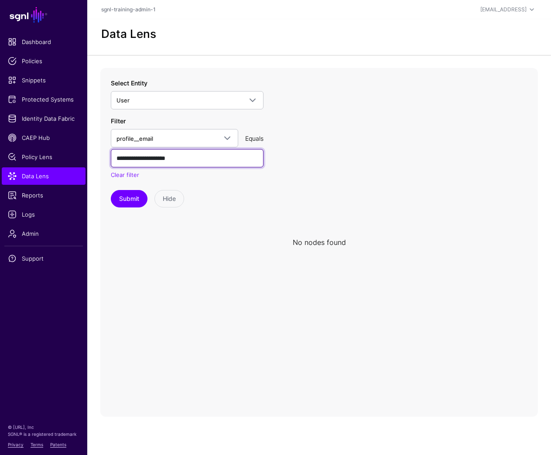
type input "**********"
click at [111, 190] on button "Submit" at bounding box center [129, 198] width 37 height 17
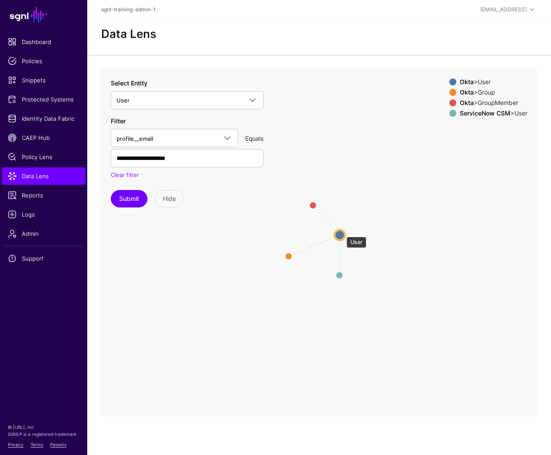
click at [342, 233] on circle at bounding box center [340, 235] width 10 height 10
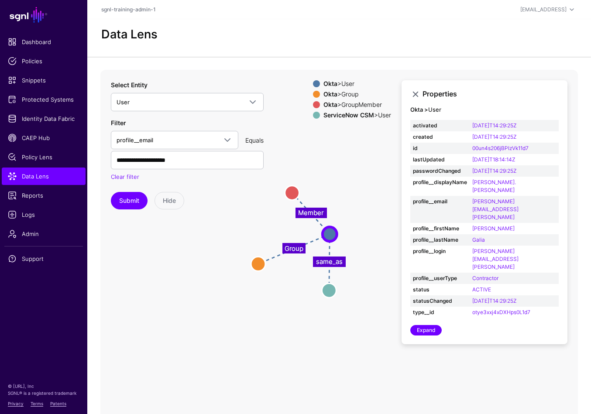
drag, startPoint x: 384, startPoint y: 200, endPoint x: 366, endPoint y: 189, distance: 21.3
click at [366, 189] on icon "same_as Group Member User User GroupMember GroupMember Group Group User User" at bounding box center [319, 244] width 438 height 349
click at [331, 292] on circle at bounding box center [329, 290] width 14 height 14
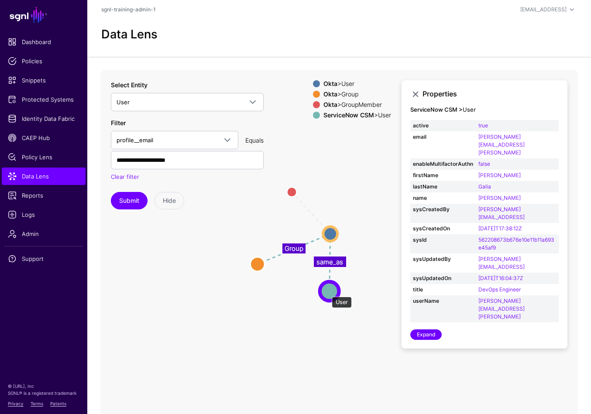
click at [327, 292] on circle at bounding box center [329, 290] width 19 height 19
click at [432, 329] on link "Expand" at bounding box center [425, 334] width 31 height 10
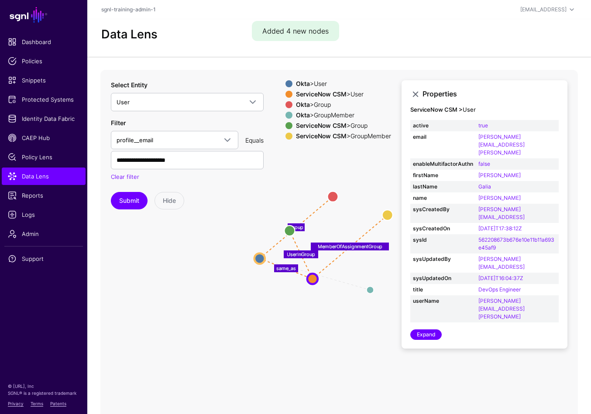
drag, startPoint x: 352, startPoint y: 267, endPoint x: 259, endPoint y: 255, distance: 94.5
click at [257, 255] on circle at bounding box center [259, 258] width 10 height 10
click at [290, 233] on circle at bounding box center [289, 229] width 10 height 10
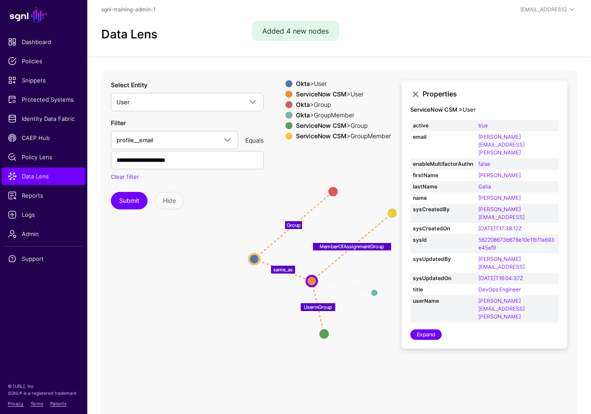
drag, startPoint x: 292, startPoint y: 237, endPoint x: 349, endPoint y: 275, distance: 68.6
click at [325, 335] on circle at bounding box center [324, 333] width 10 height 10
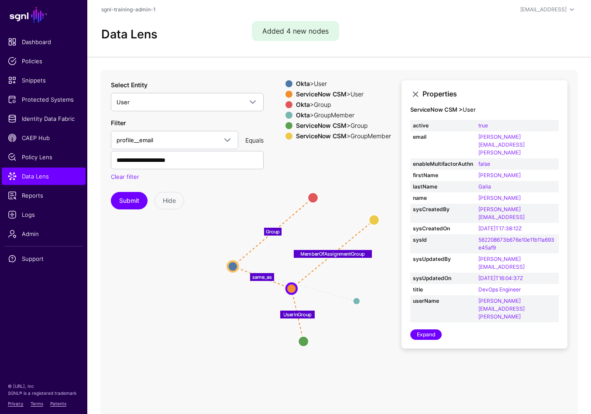
drag, startPoint x: 377, startPoint y: 269, endPoint x: 372, endPoint y: 265, distance: 6.9
click at [370, 270] on icon "Member UserInGroup MemberOfAssignmentGroup same_as Group GroupMember GroupMembe…" at bounding box center [338, 244] width 477 height 349
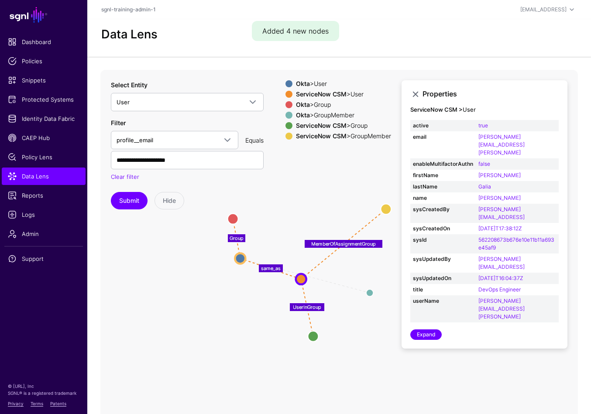
drag, startPoint x: 321, startPoint y: 188, endPoint x: 231, endPoint y: 219, distance: 94.5
click at [231, 219] on circle at bounding box center [233, 219] width 10 height 10
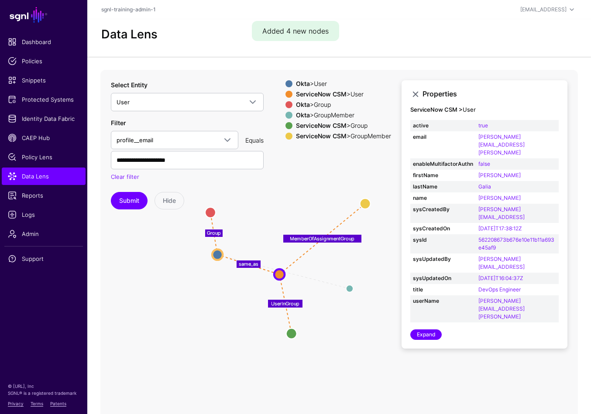
drag, startPoint x: 302, startPoint y: 247, endPoint x: 269, endPoint y: 245, distance: 32.8
click at [269, 245] on icon "Member UserInGroup MemberOfAssignmentGroup same_as Group GroupMember GroupMembe…" at bounding box center [338, 244] width 477 height 349
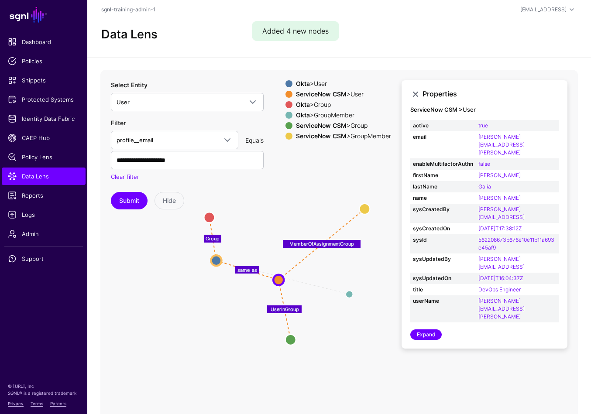
drag, startPoint x: 276, startPoint y: 246, endPoint x: 282, endPoint y: 249, distance: 7.0
click at [282, 249] on icon "Member UserInGroup MemberOfAssignmentGroup same_as Group GroupMember GroupMembe…" at bounding box center [338, 244] width 477 height 349
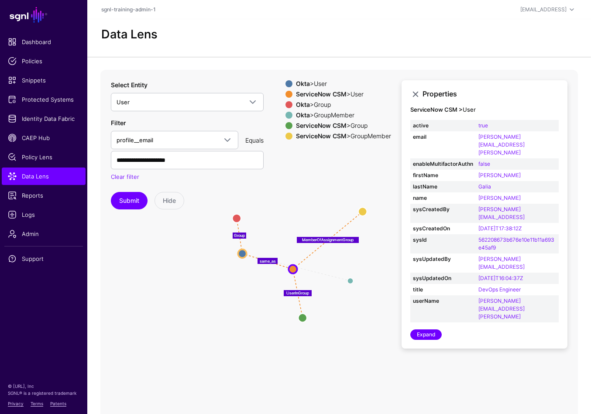
drag, startPoint x: 343, startPoint y: 308, endPoint x: 345, endPoint y: 297, distance: 11.5
click at [345, 299] on icon "Member UserInGroup MemberOfAssignmentGroup same_as Group GroupMember GroupMembe…" at bounding box center [338, 244] width 477 height 349
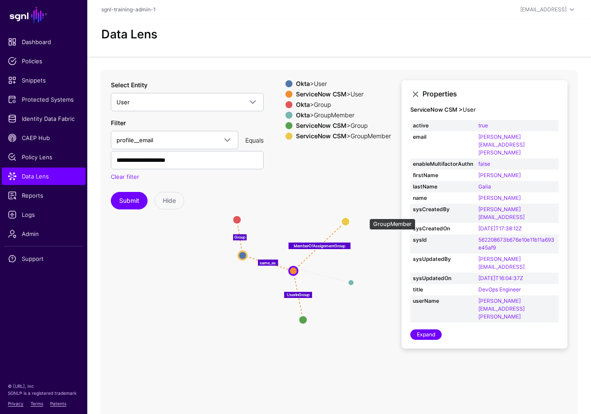
drag, startPoint x: 365, startPoint y: 214, endPoint x: 347, endPoint y: 222, distance: 19.3
click at [347, 222] on circle at bounding box center [345, 221] width 8 height 8
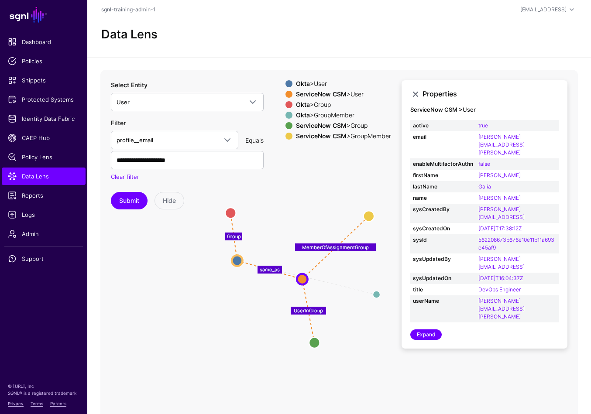
drag, startPoint x: 346, startPoint y: 321, endPoint x: 350, endPoint y: 331, distance: 10.8
click at [350, 332] on icon "Member UserInGroup MemberOfAssignmentGroup same_as Group GroupMember GroupMembe…" at bounding box center [338, 244] width 477 height 349
click at [313, 344] on circle at bounding box center [314, 342] width 10 height 10
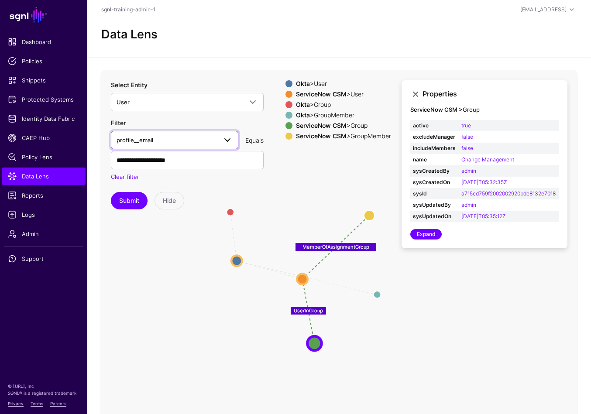
click at [195, 140] on span "profile__email" at bounding box center [166, 140] width 100 height 10
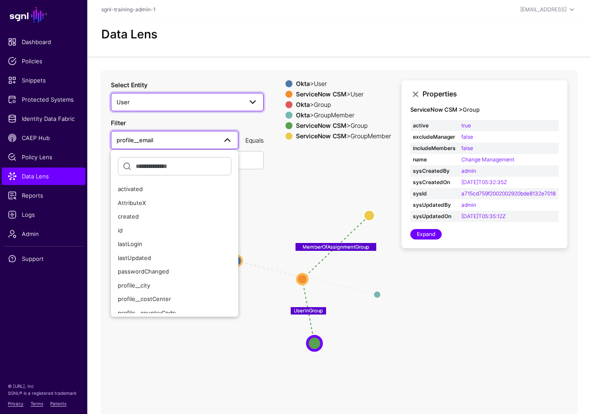
click at [187, 99] on span "User" at bounding box center [179, 102] width 126 height 10
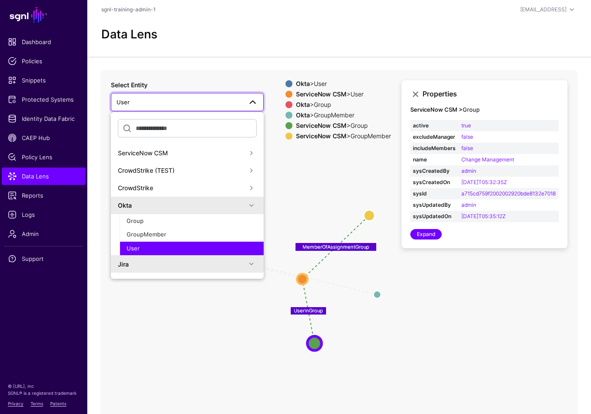
click at [187, 152] on div "ServiceNow CSM" at bounding box center [182, 152] width 128 height 9
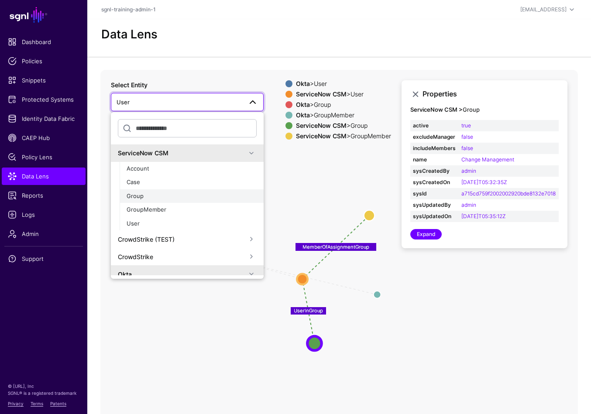
click at [152, 197] on div "Group" at bounding box center [192, 196] width 130 height 9
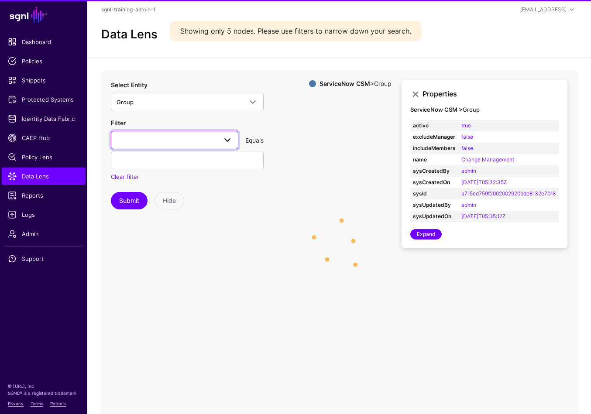
click at [187, 132] on link at bounding box center [174, 140] width 127 height 18
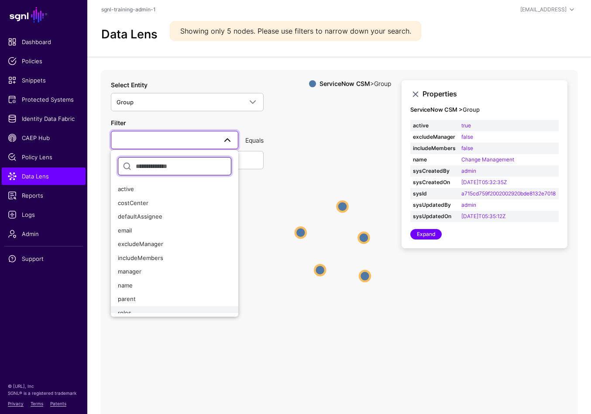
scroll to position [6, 0]
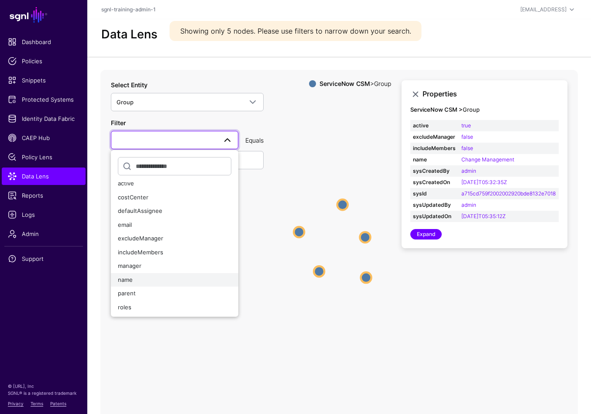
click at [133, 280] on div "name" at bounding box center [174, 280] width 113 height 9
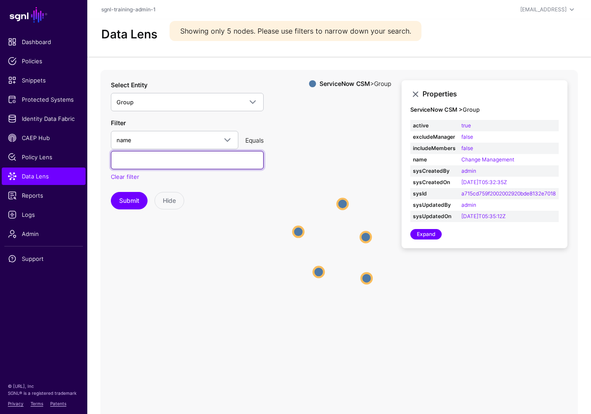
click at [161, 162] on input "text" at bounding box center [187, 160] width 153 height 18
type input "**********"
click at [111, 192] on button "Submit" at bounding box center [129, 200] width 37 height 17
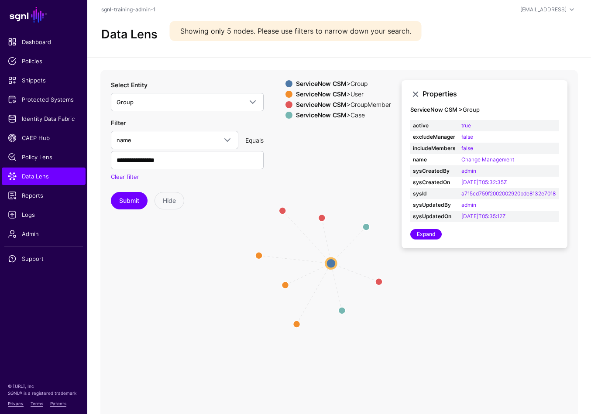
drag, startPoint x: 424, startPoint y: 347, endPoint x: 406, endPoint y: 365, distance: 25.6
click at [401, 366] on icon "CaseAssignedToGroup CaseAssignedToGroup UserInGroup UserInGroup UserInGroup Ass…" at bounding box center [338, 244] width 477 height 349
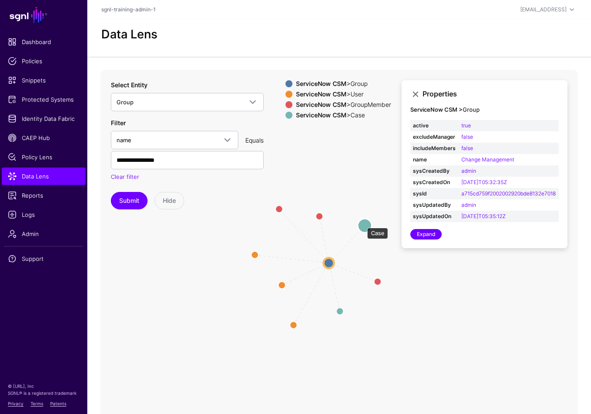
click at [363, 223] on circle at bounding box center [365, 226] width 14 height 14
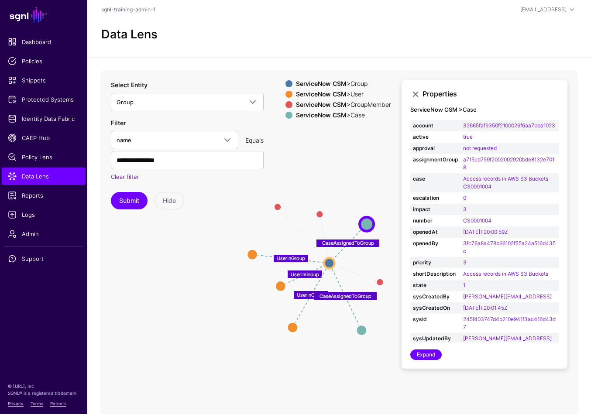
drag, startPoint x: 339, startPoint y: 315, endPoint x: 360, endPoint y: 332, distance: 27.2
click at [360, 333] on circle at bounding box center [361, 330] width 10 height 10
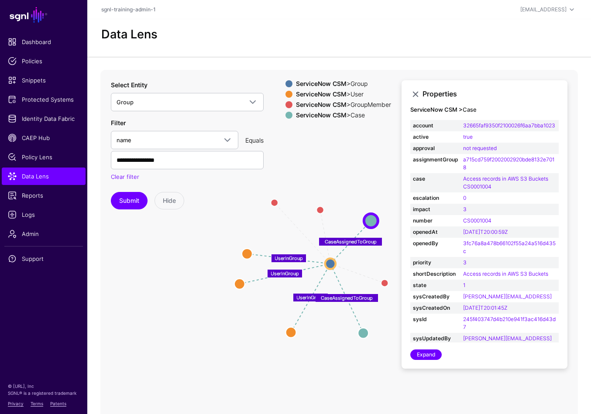
drag, startPoint x: 279, startPoint y: 286, endPoint x: 240, endPoint y: 282, distance: 38.6
click at [240, 282] on circle at bounding box center [239, 284] width 10 height 10
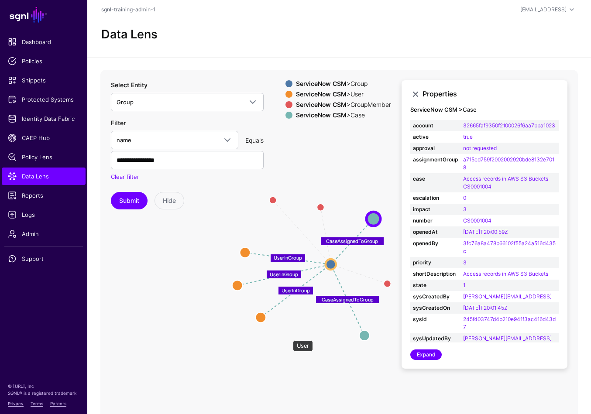
drag, startPoint x: 288, startPoint y: 336, endPoint x: 271, endPoint y: 323, distance: 21.8
click at [259, 319] on circle at bounding box center [260, 317] width 10 height 10
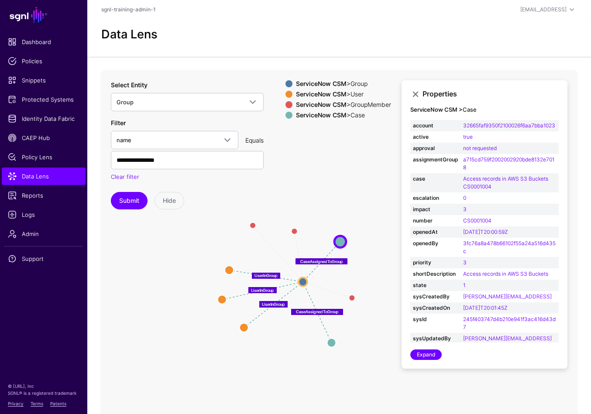
drag, startPoint x: 364, startPoint y: 312, endPoint x: 351, endPoint y: 315, distance: 14.0
click at [351, 315] on icon "AssignmentGroupToGroupMember AssignmentGroupToGroupMember AssignmentGroupToGrou…" at bounding box center [338, 244] width 477 height 349
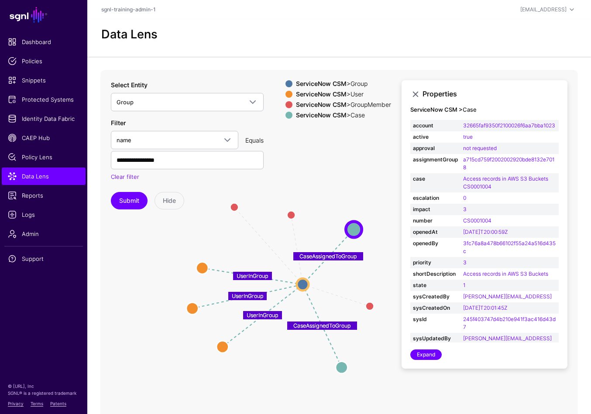
drag, startPoint x: 352, startPoint y: 317, endPoint x: 369, endPoint y: 331, distance: 22.3
click at [369, 331] on icon "AssignmentGroupToGroupMember AssignmentGroupToGroupMember AssignmentGroupToGrou…" at bounding box center [338, 244] width 477 height 349
click at [285, 94] on span at bounding box center [288, 94] width 7 height 7
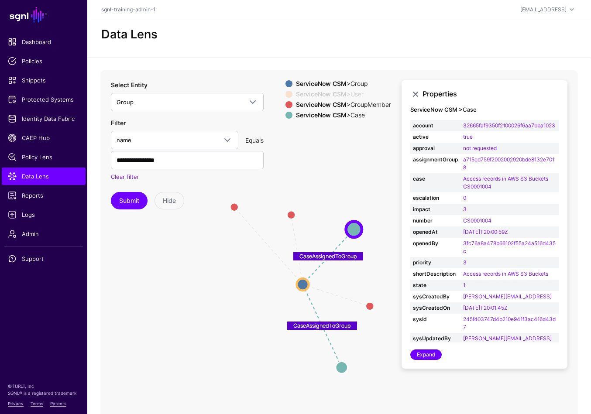
click at [285, 104] on span at bounding box center [288, 104] width 7 height 7
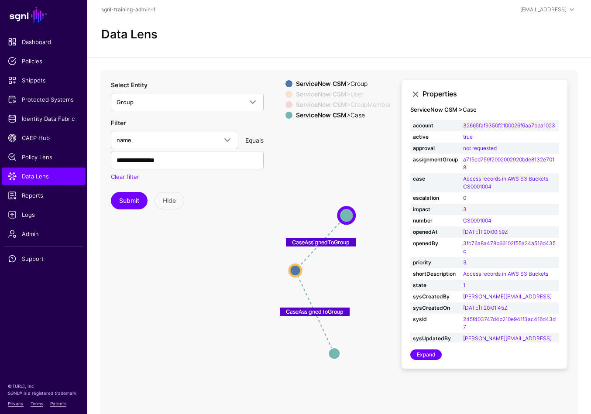
drag, startPoint x: 374, startPoint y: 287, endPoint x: 366, endPoint y: 273, distance: 15.8
click at [366, 273] on icon "AssignmentGroupToGroupMember AssignmentGroupToGroupMember AssignmentGroupToGrou…" at bounding box center [338, 244] width 477 height 349
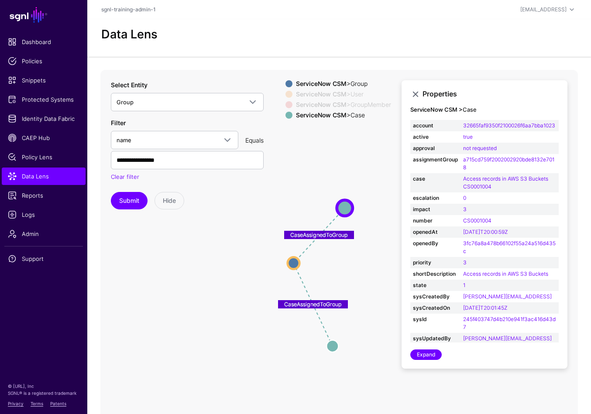
drag, startPoint x: 374, startPoint y: 261, endPoint x: 373, endPoint y: 254, distance: 6.8
click at [372, 254] on icon "AssignmentGroupToGroupMember AssignmentGroupToGroupMember AssignmentGroupToGrou…" at bounding box center [338, 244] width 477 height 349
